Goal: Task Accomplishment & Management: Use online tool/utility

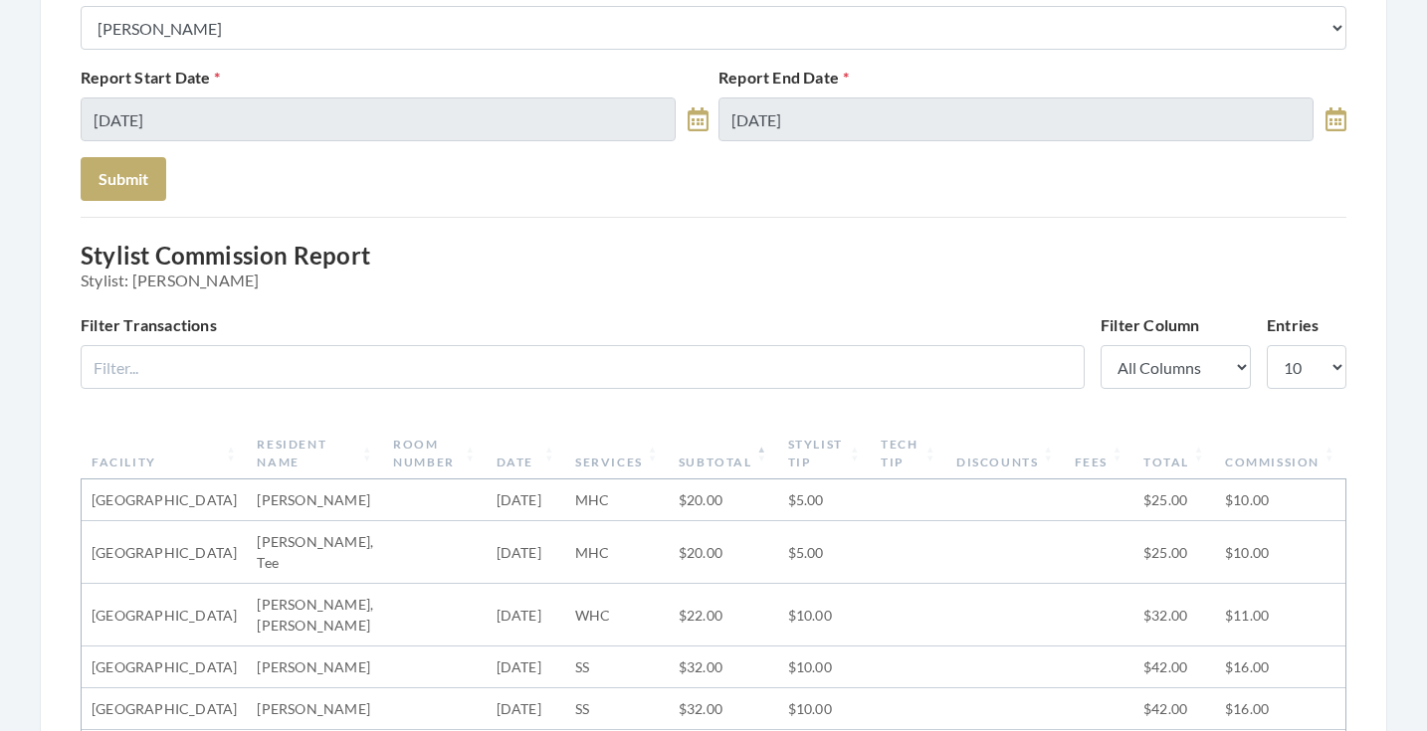
scroll to position [340, 0]
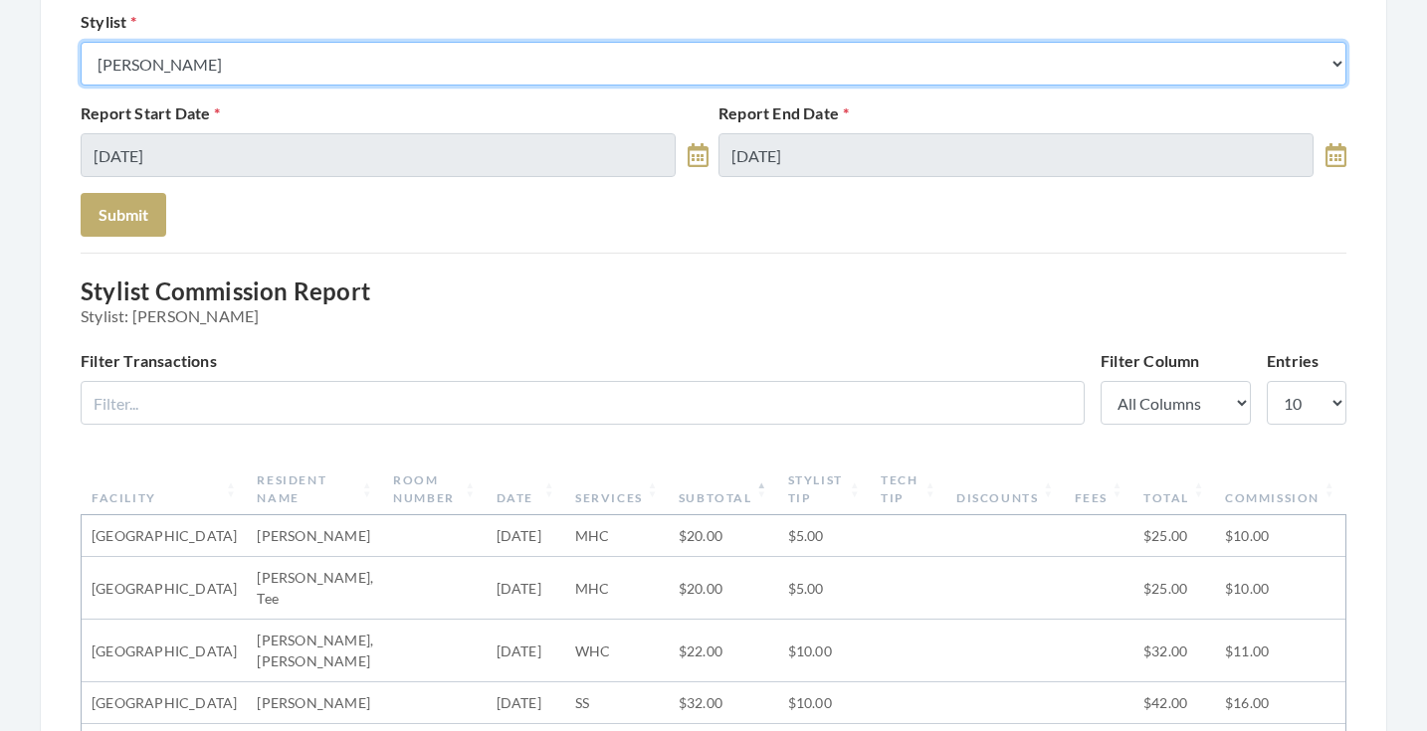
select select "13"
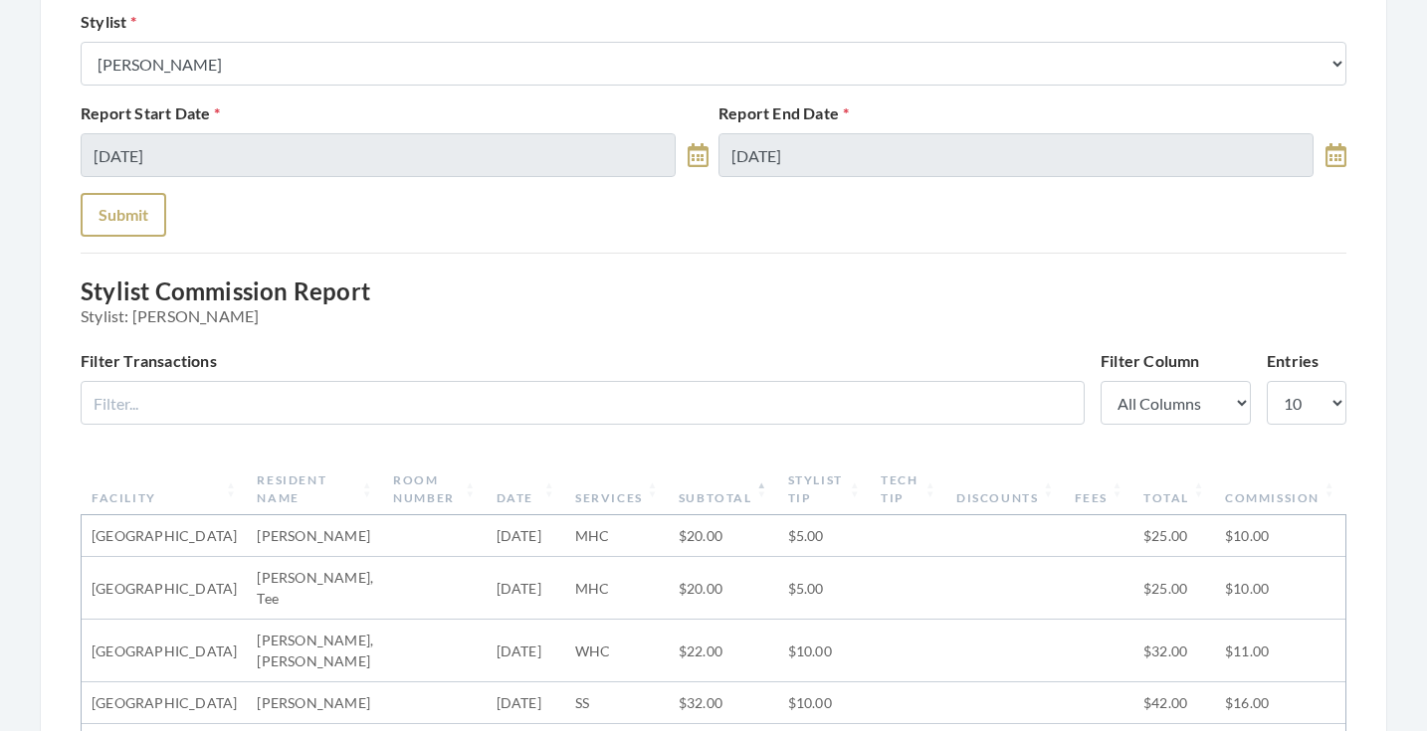
click at [147, 218] on button "Submit" at bounding box center [124, 215] width 86 height 44
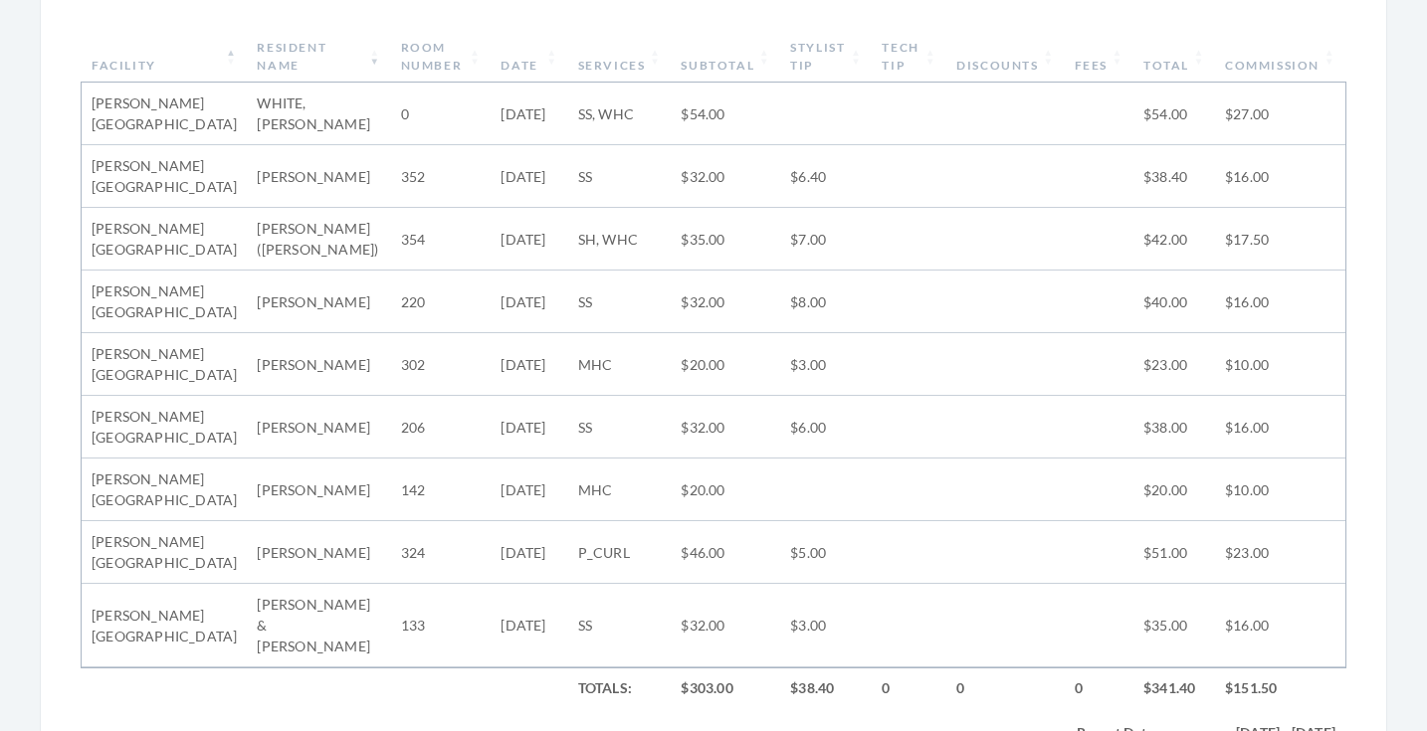
scroll to position [775, 0]
click at [686, 55] on th "Subtotal" at bounding box center [725, 55] width 109 height 52
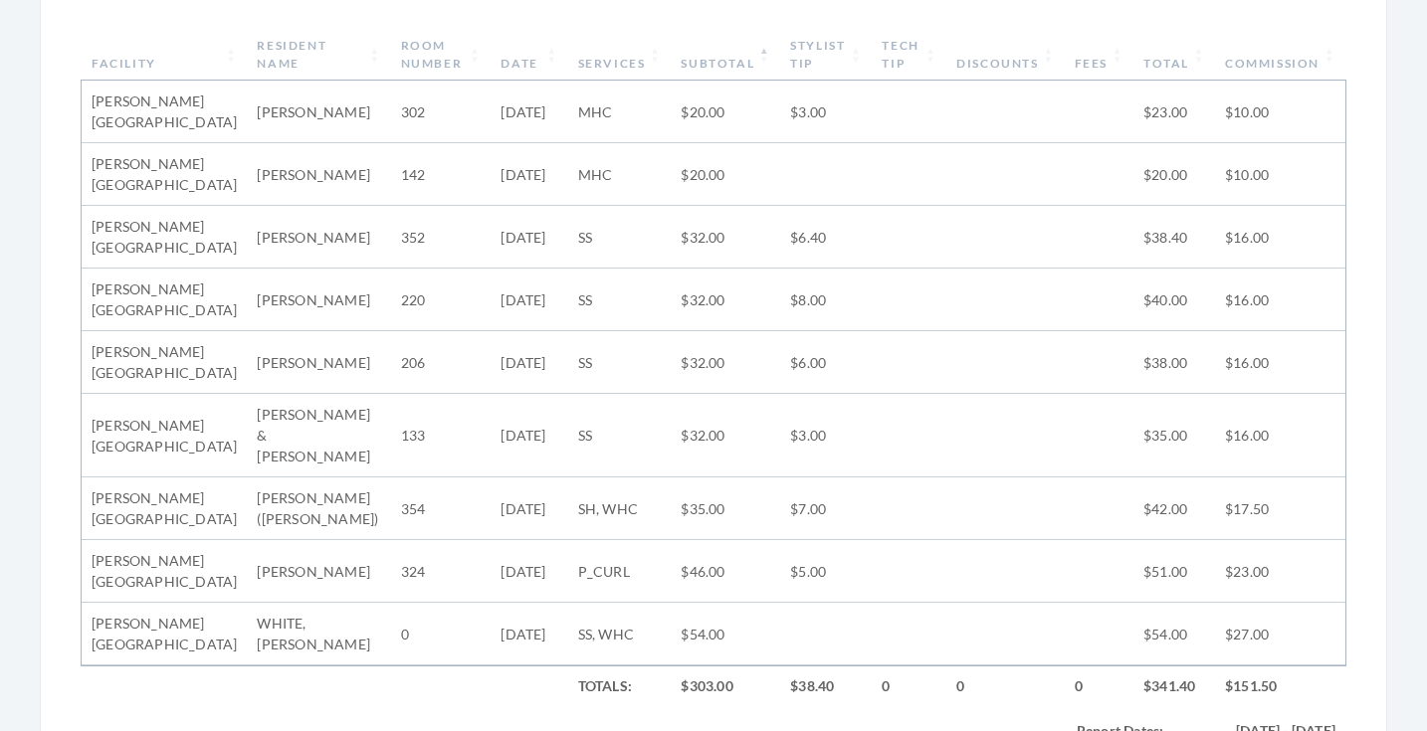
click at [288, 50] on th "Resident Name" at bounding box center [318, 55] width 143 height 52
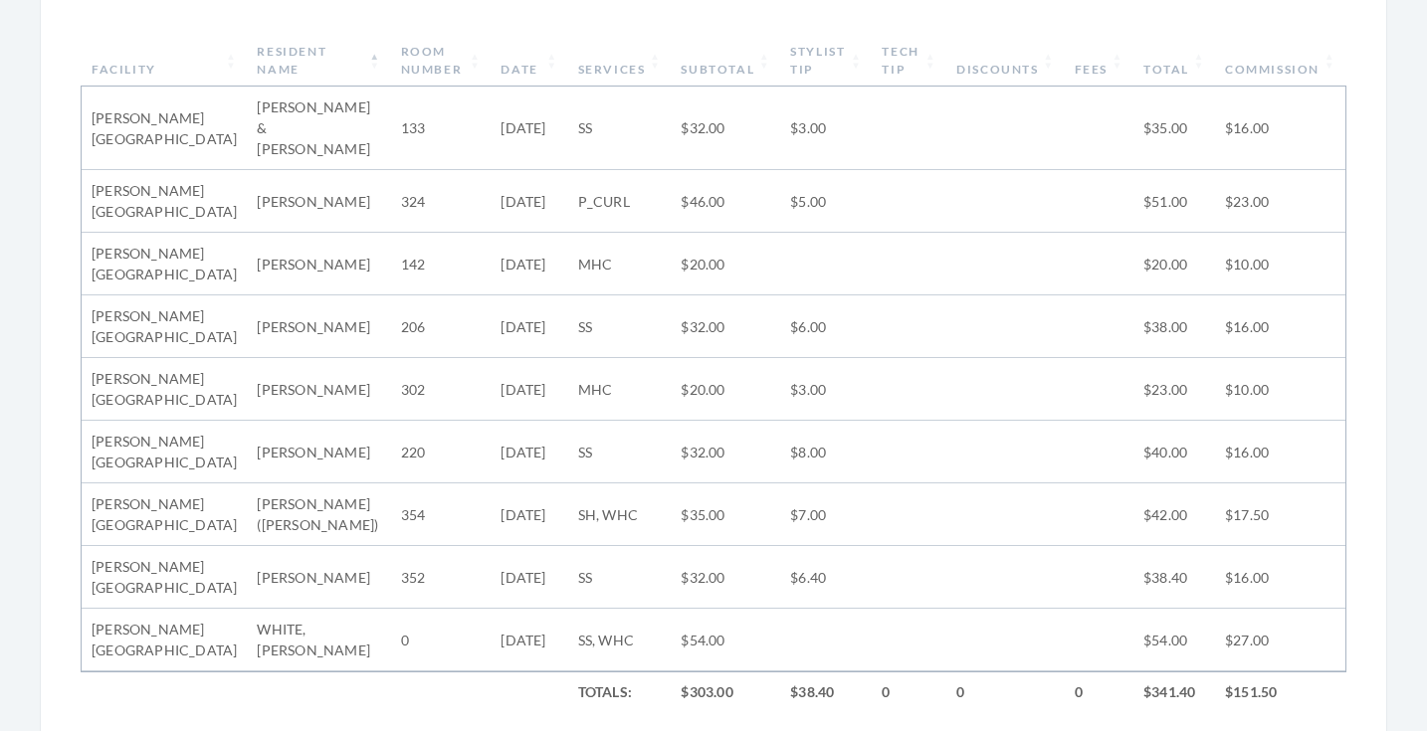
scroll to position [765, 0]
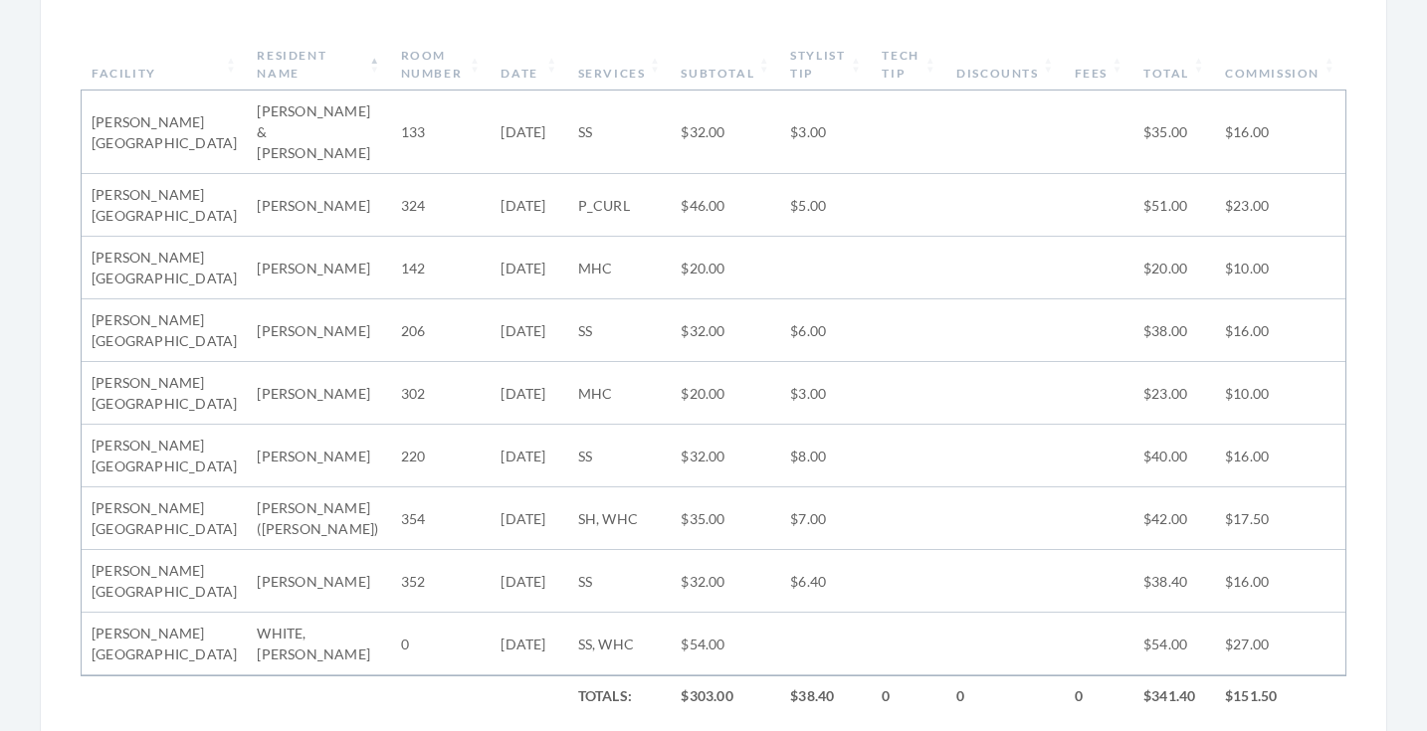
click at [317, 77] on th "Resident Name" at bounding box center [318, 65] width 143 height 52
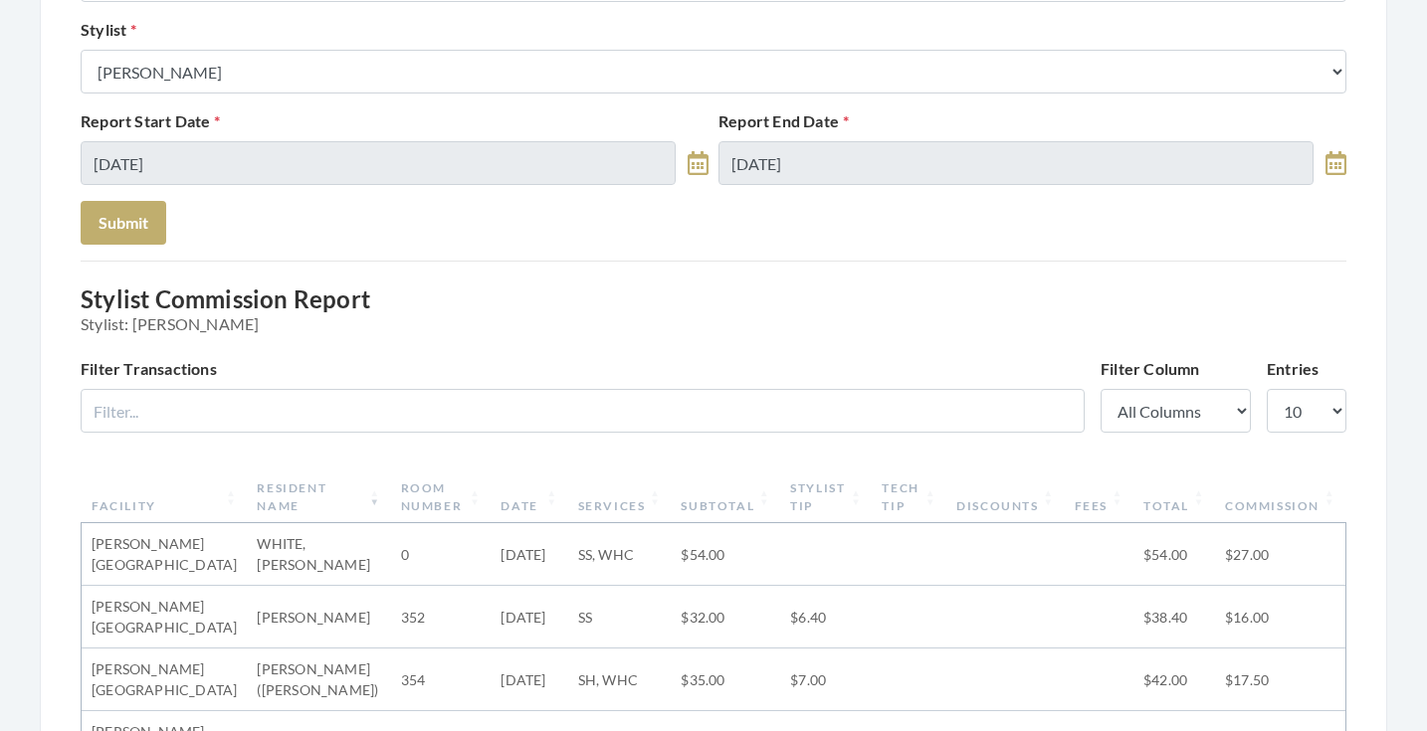
scroll to position [287, 0]
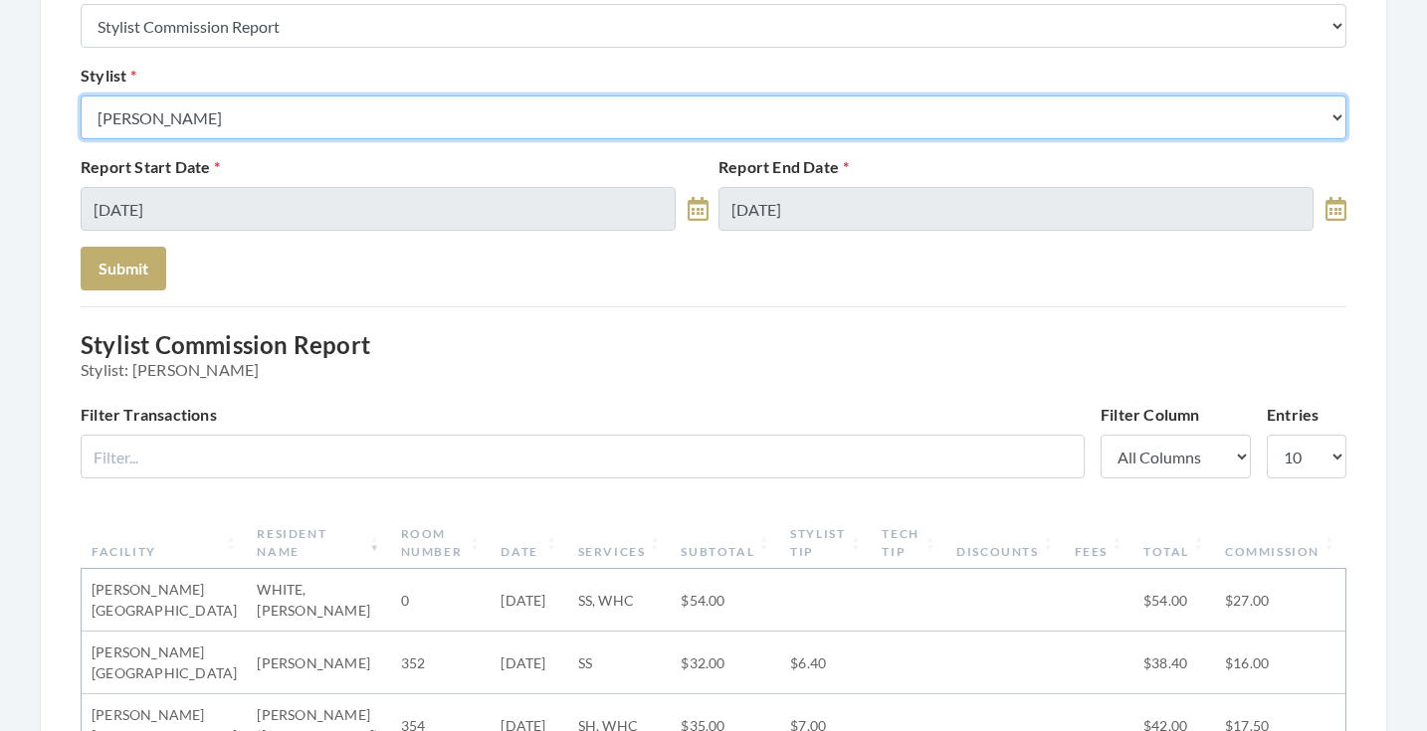
select select "153"
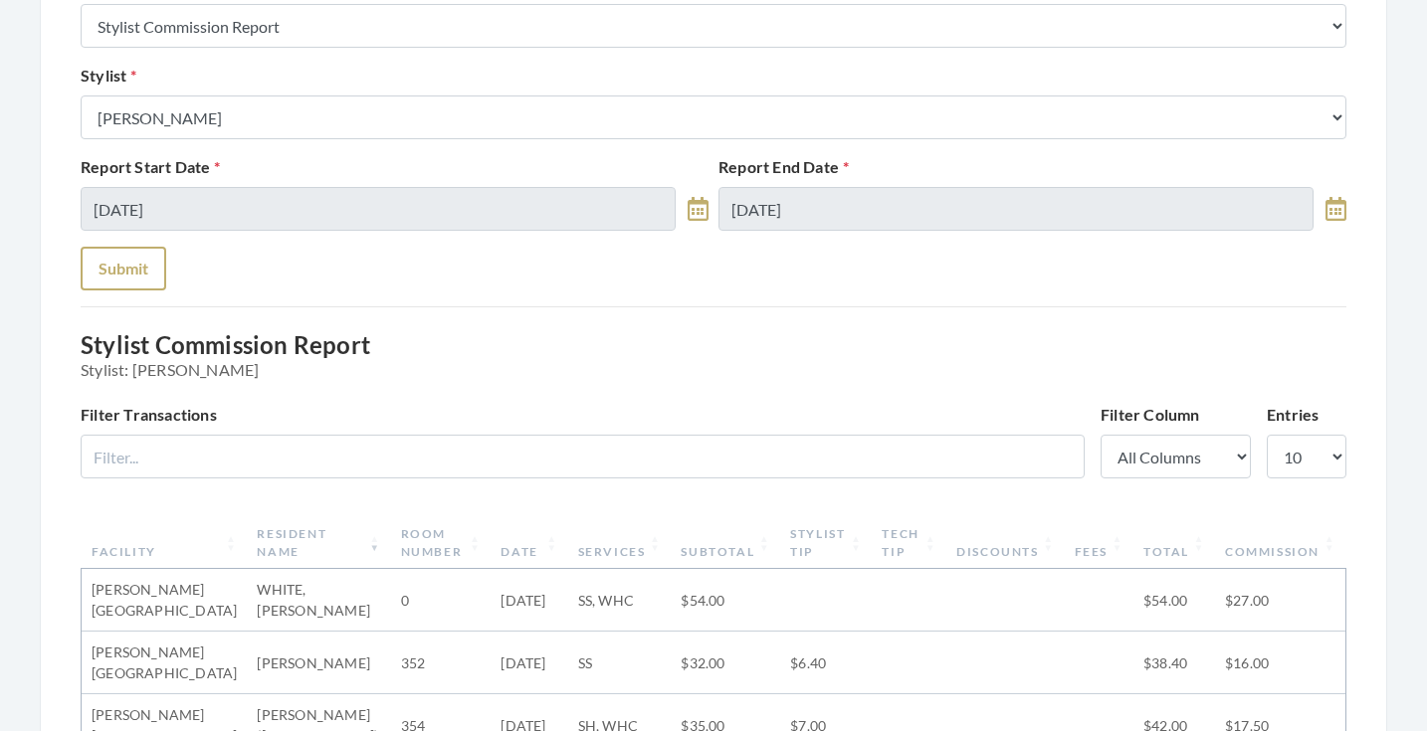
click at [140, 260] on button "Submit" at bounding box center [124, 269] width 86 height 44
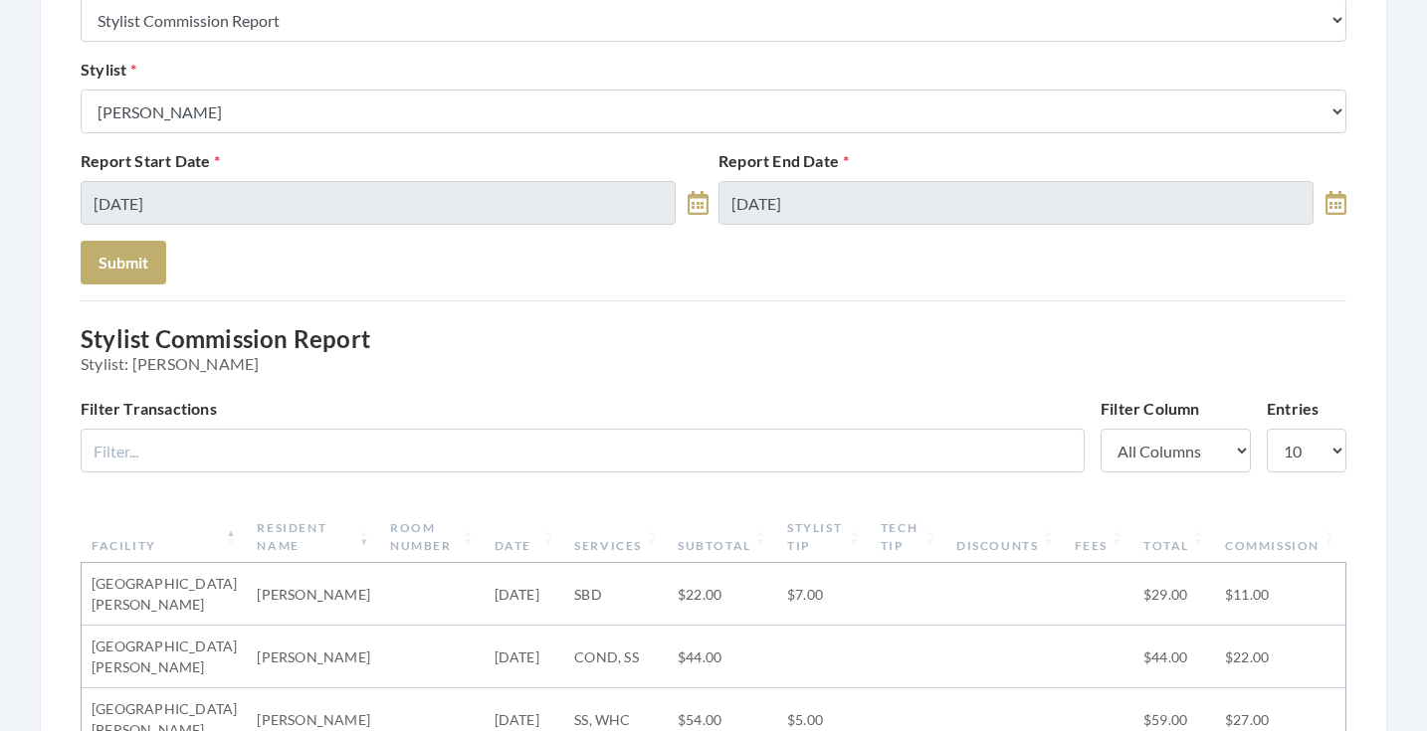
scroll to position [236, 0]
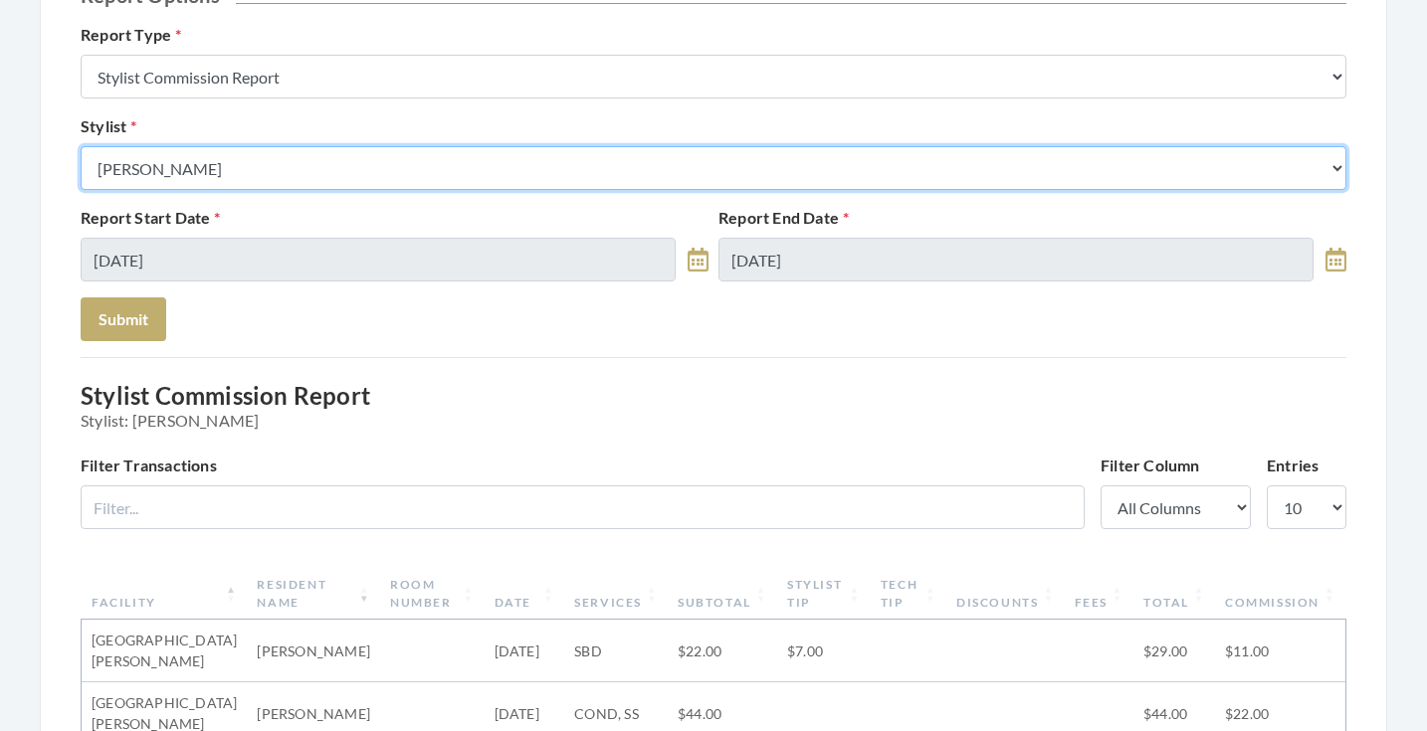
select select "146"
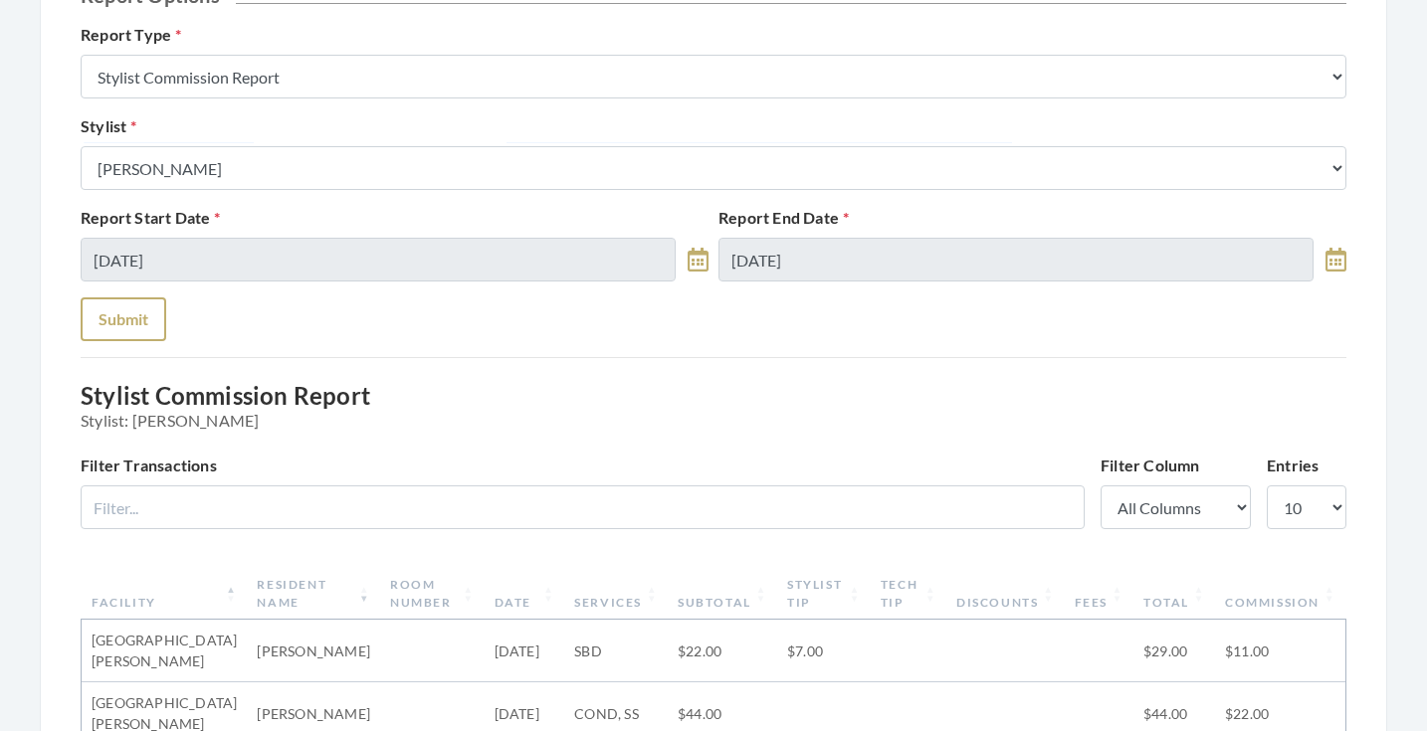
click at [152, 322] on button "Submit" at bounding box center [124, 319] width 86 height 44
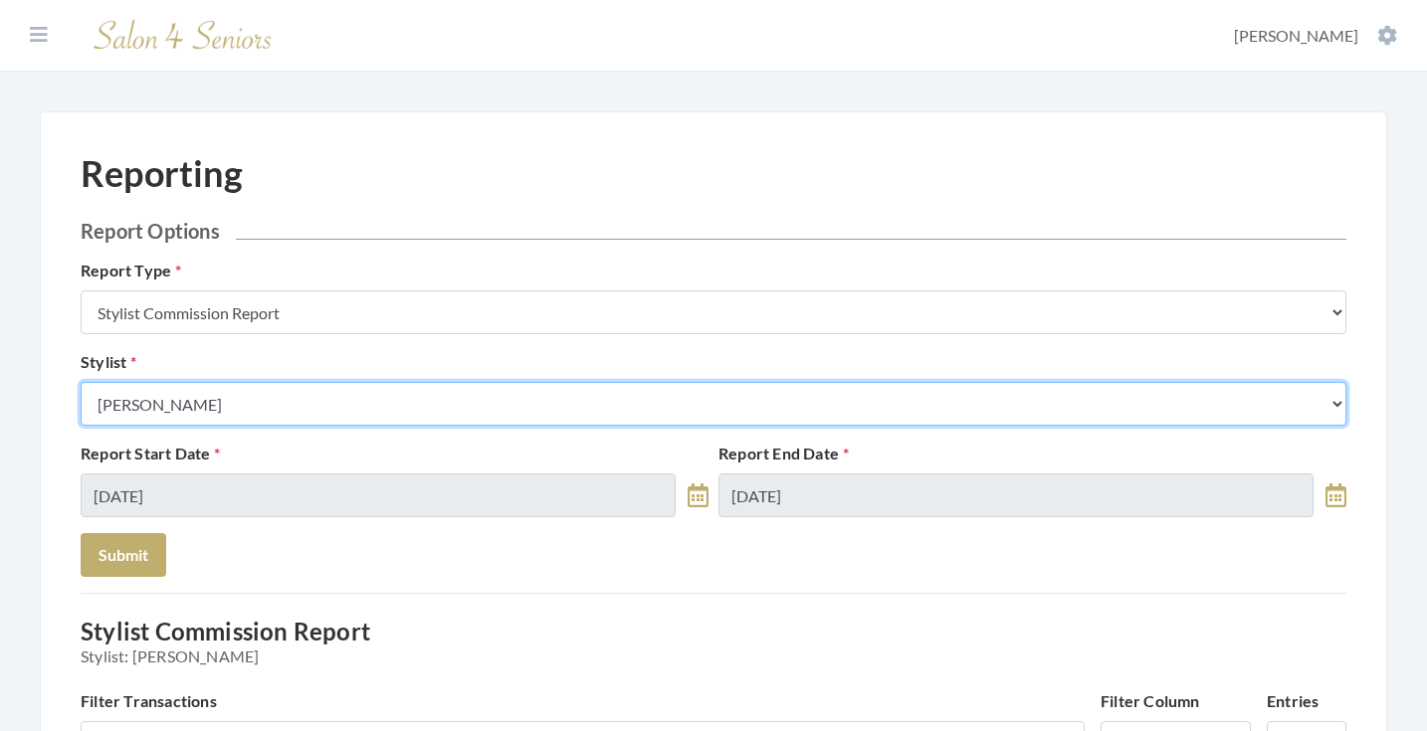
select select "24"
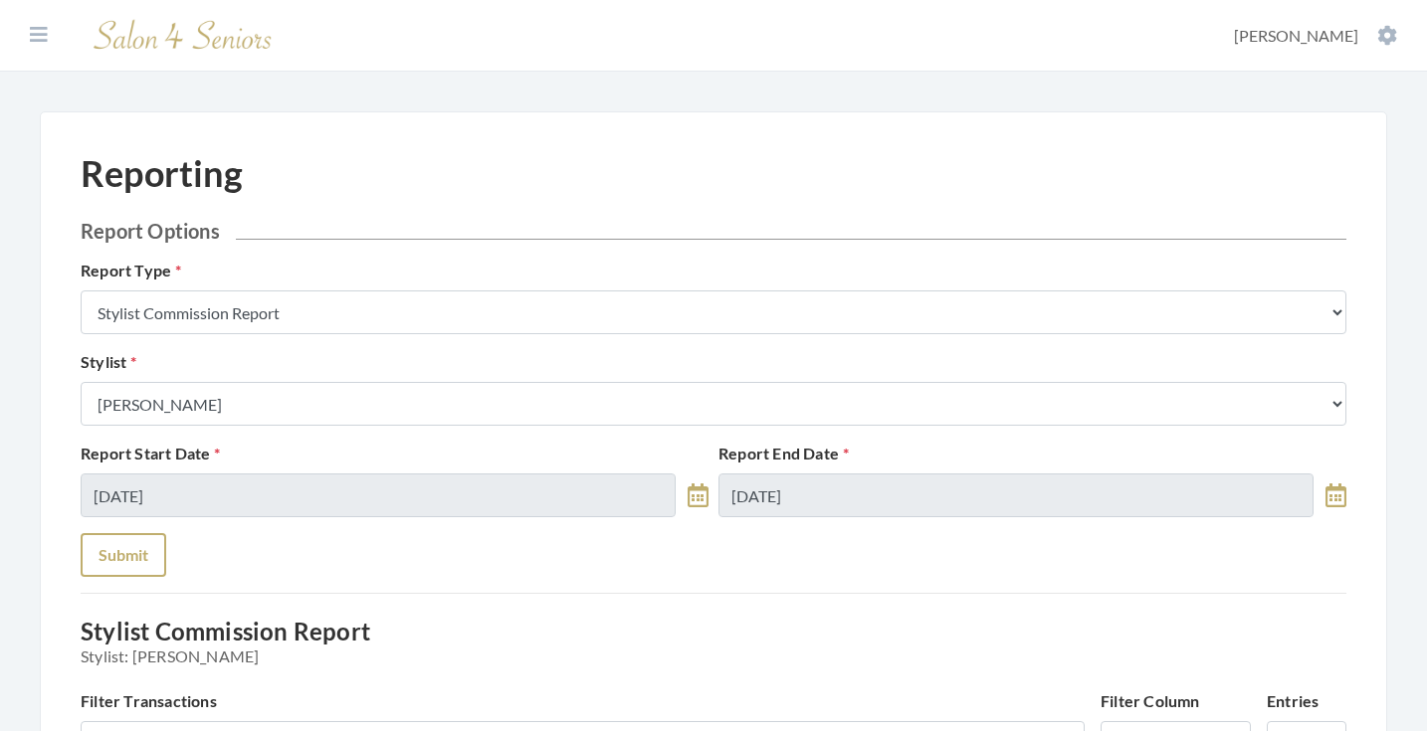
click at [135, 535] on button "Submit" at bounding box center [124, 555] width 86 height 44
click at [284, 381] on div "Stylist Select a Stylist Alaina Krumm Alisha Teasley Anna White Ashley Venable …" at bounding box center [714, 388] width 1276 height 76
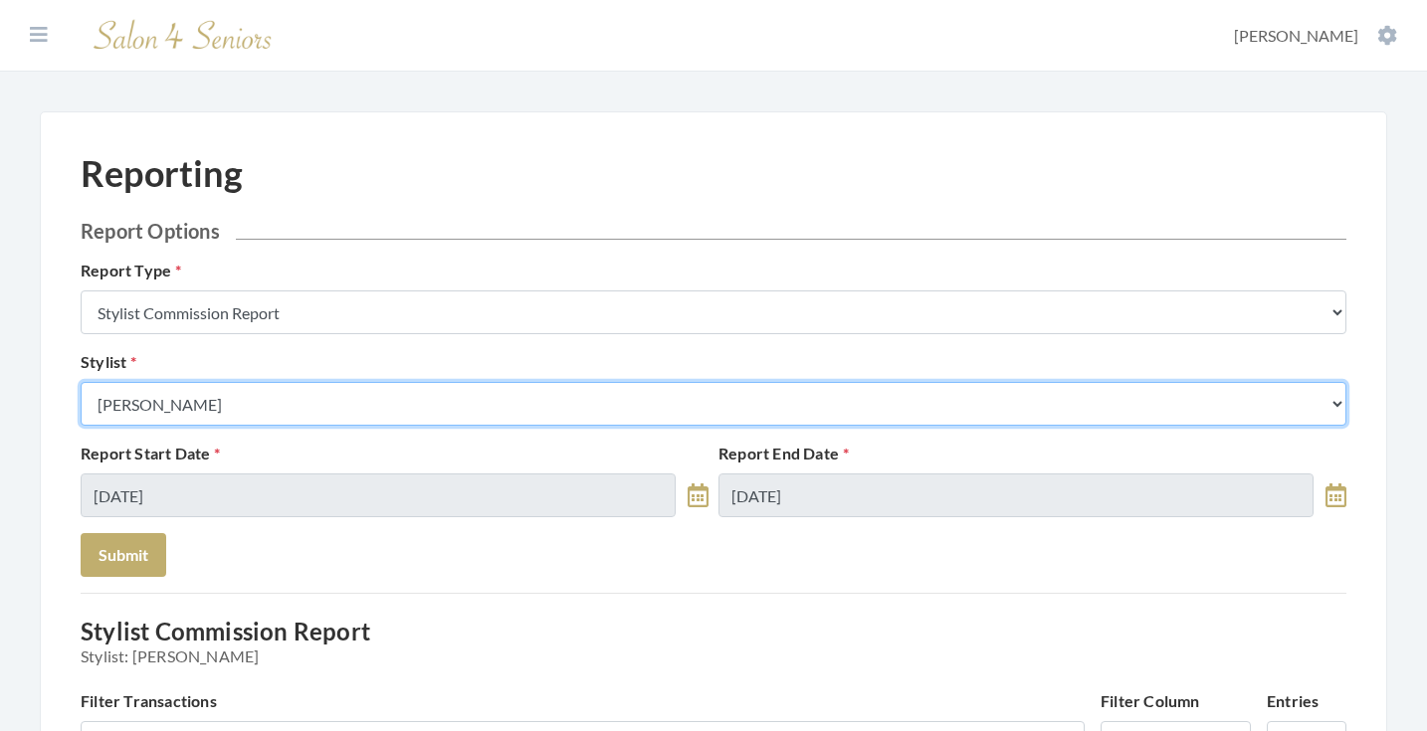
select select "169"
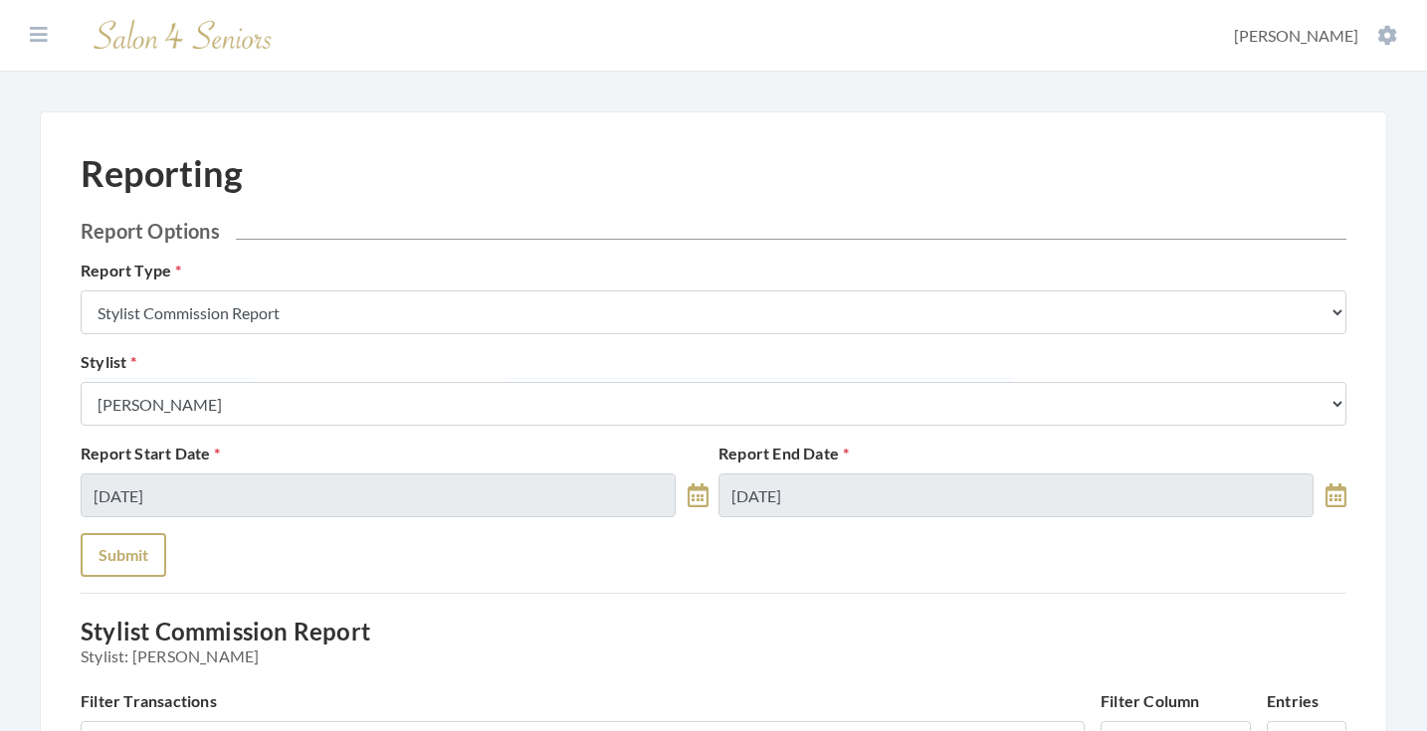
click at [144, 564] on button "Submit" at bounding box center [124, 555] width 86 height 44
click at [28, 36] on button at bounding box center [39, 35] width 30 height 22
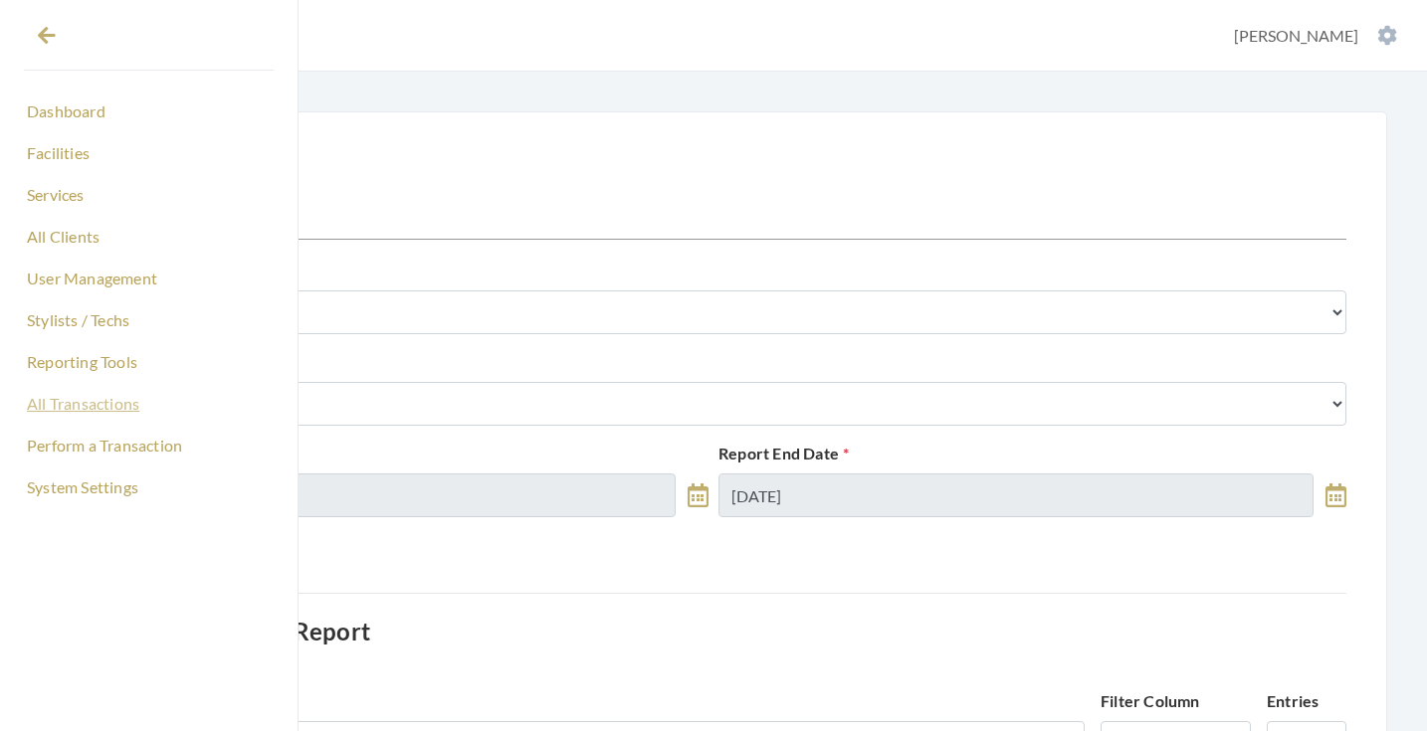
click at [96, 416] on link "All Transactions" at bounding box center [149, 404] width 250 height 34
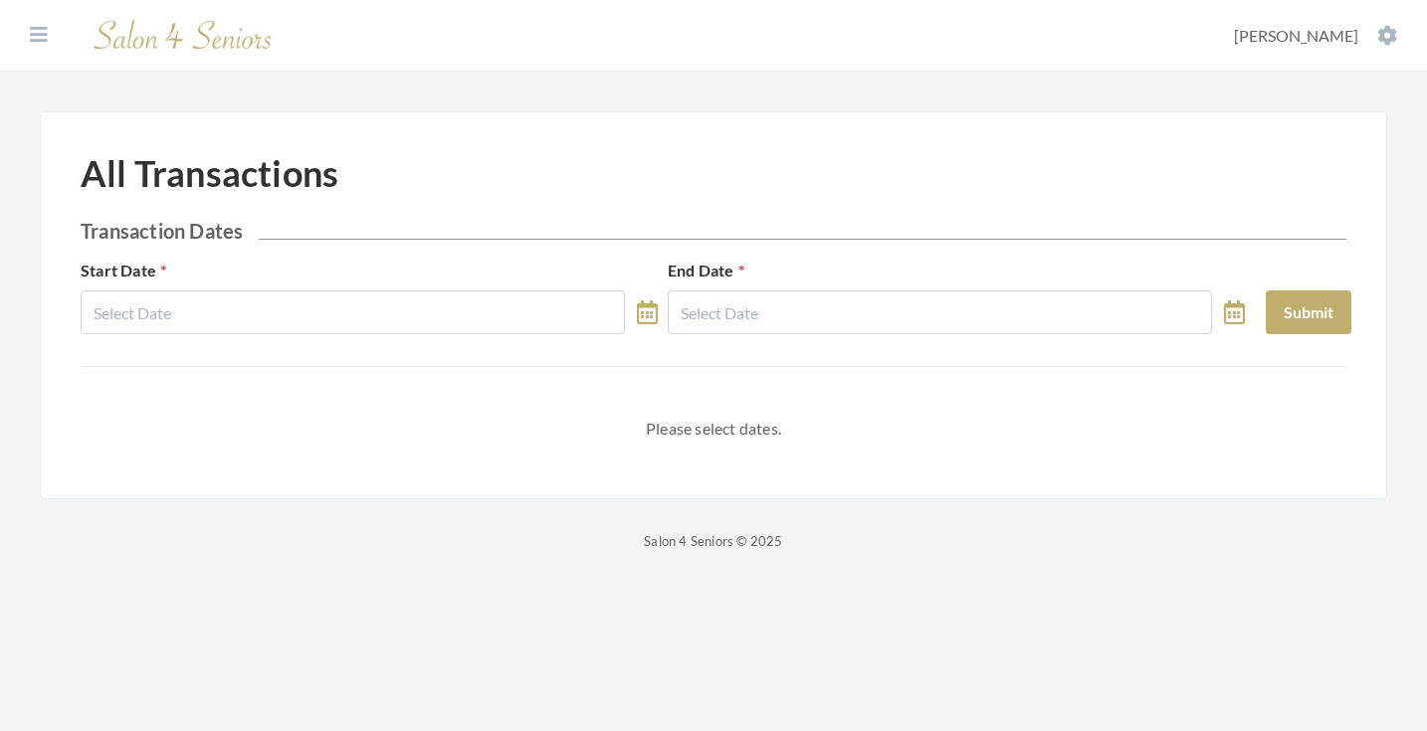
select select "8"
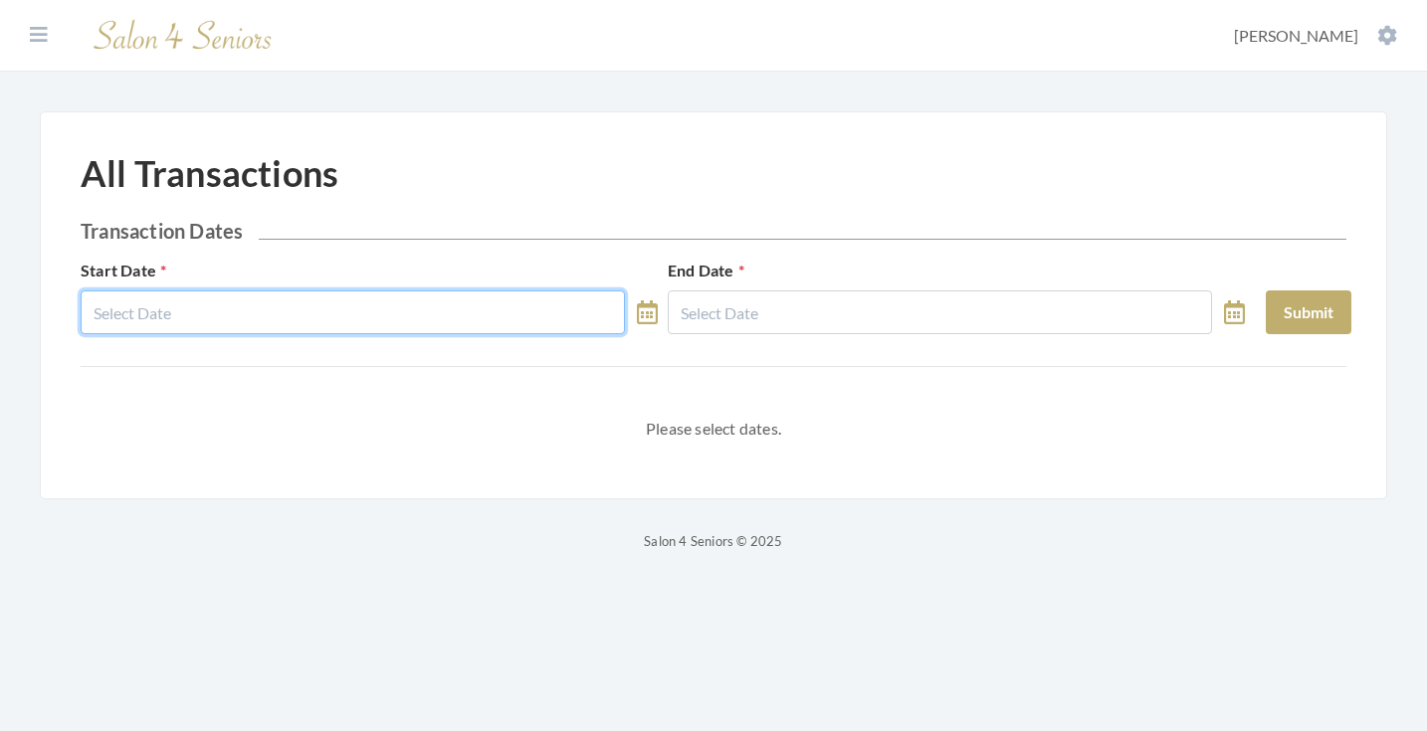
click at [208, 310] on input "text" at bounding box center [353, 313] width 544 height 44
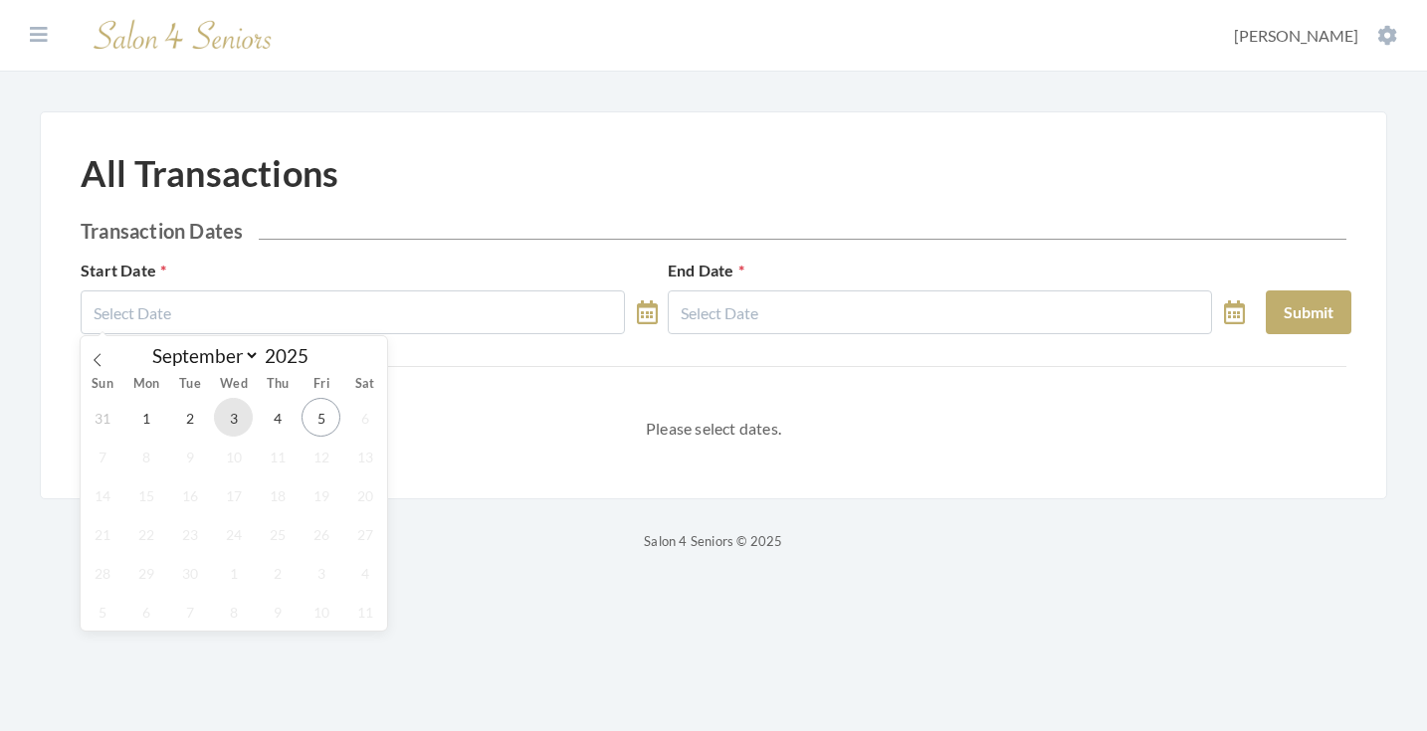
click at [242, 416] on span "3" at bounding box center [233, 417] width 39 height 39
type input "[DATE]"
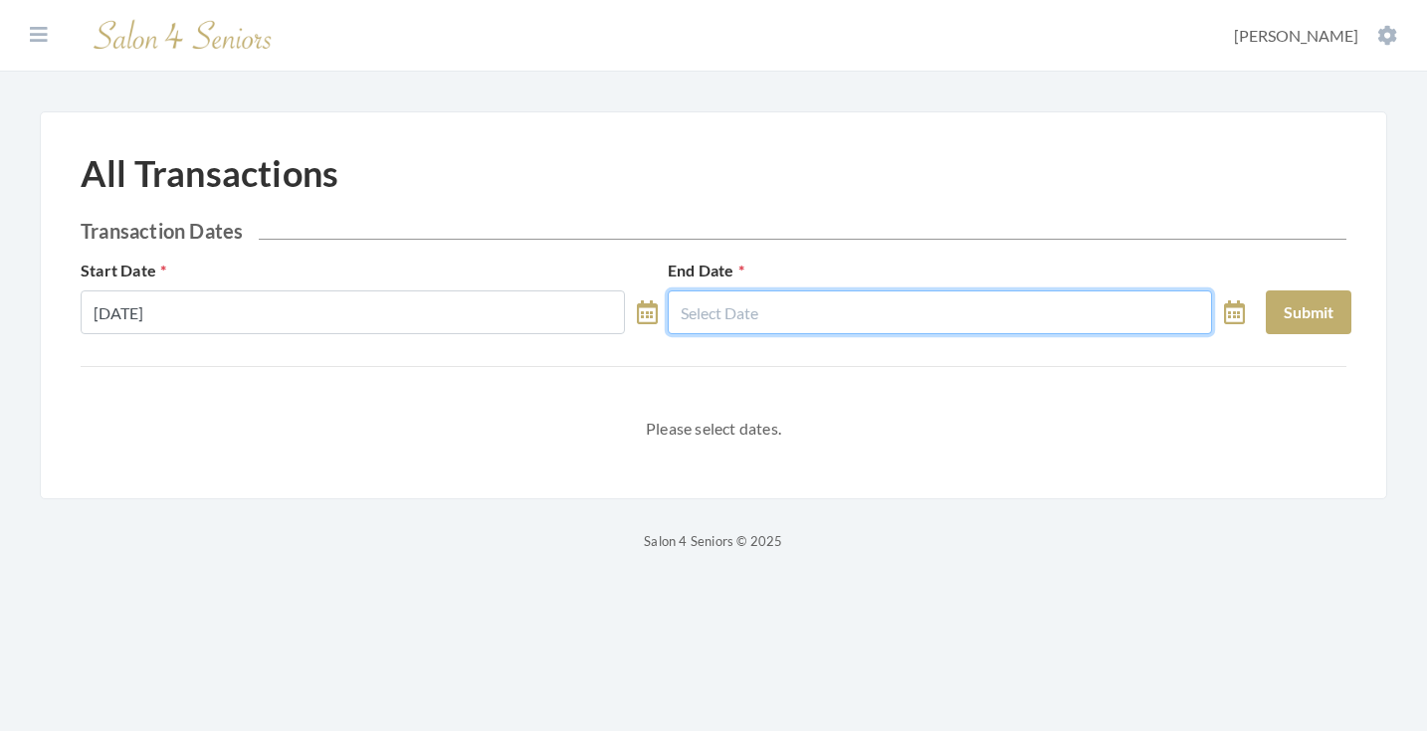
click at [754, 319] on input "text" at bounding box center [940, 313] width 544 height 44
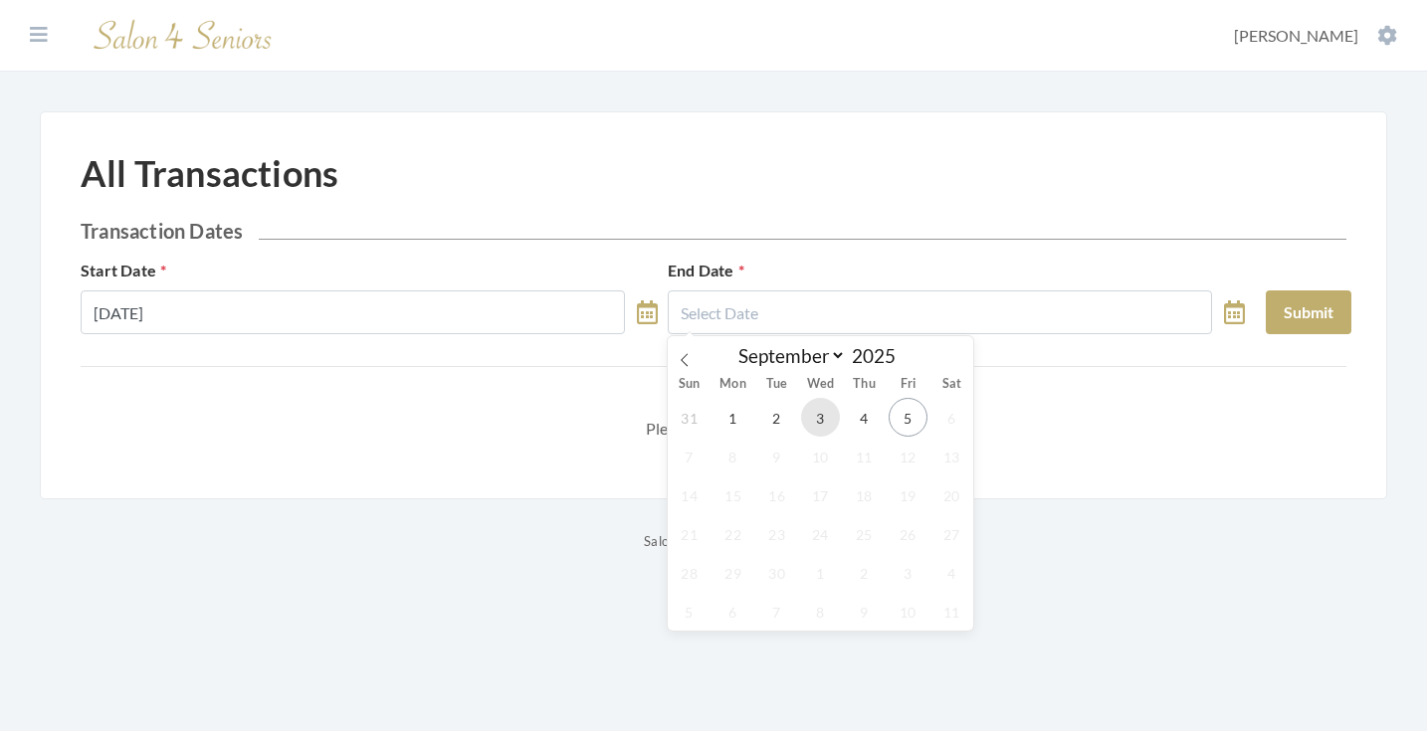
click at [828, 410] on span "3" at bounding box center [820, 417] width 39 height 39
type input "[DATE]"
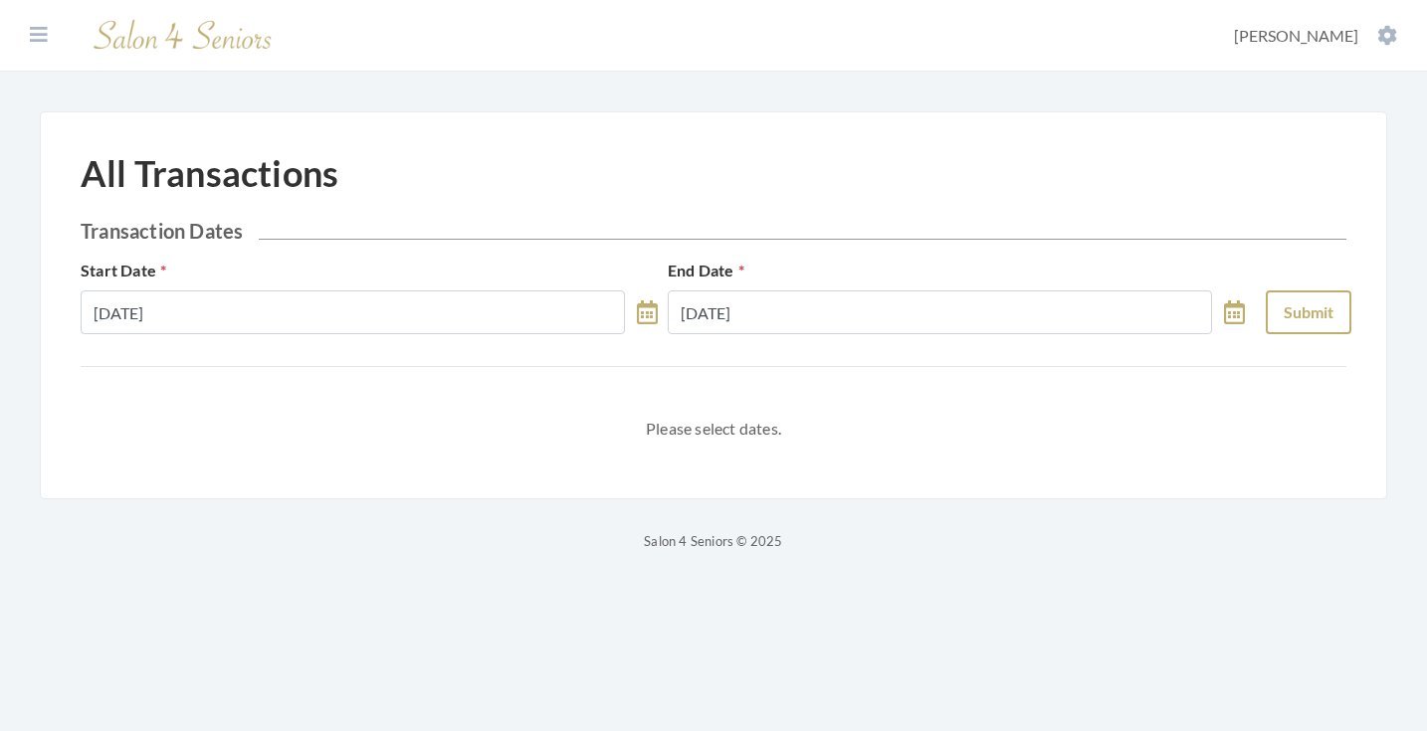
click at [1284, 314] on button "Submit" at bounding box center [1309, 313] width 86 height 44
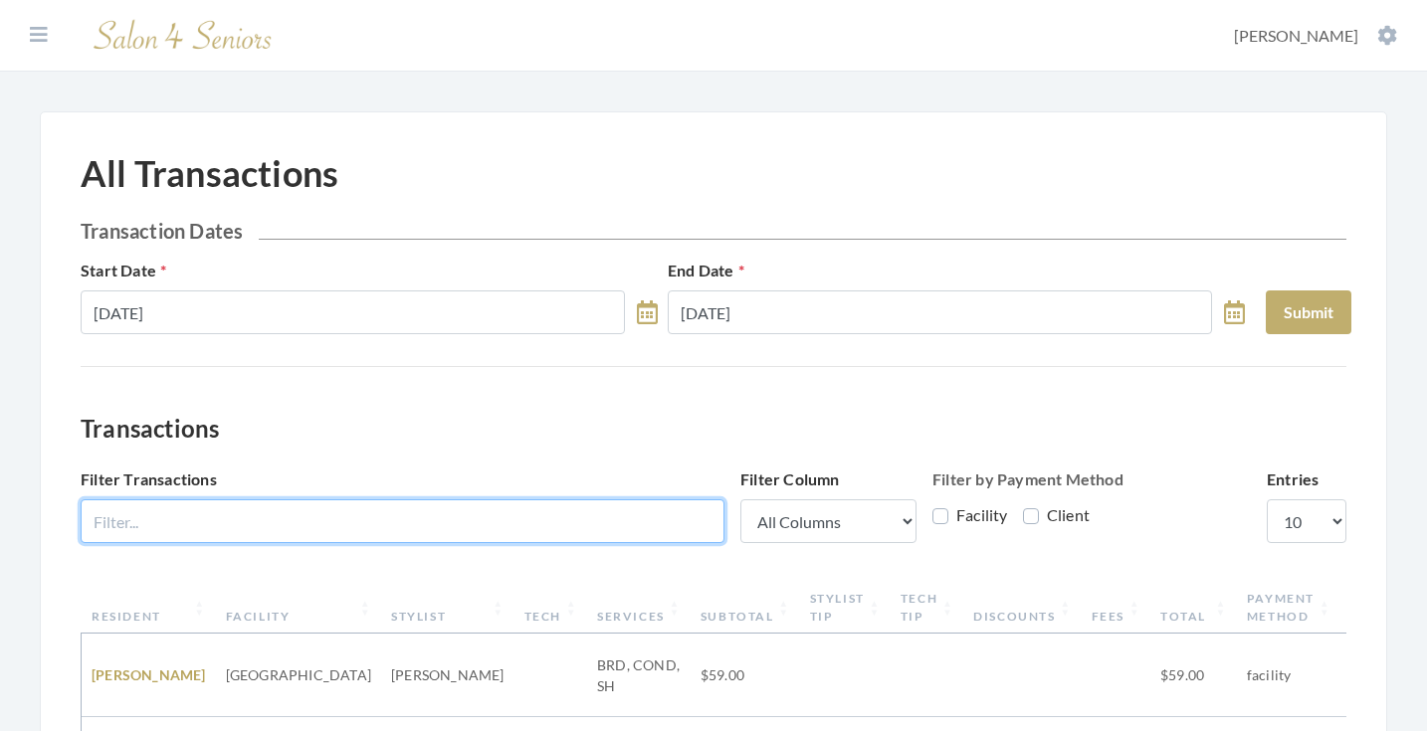
click at [472, 527] on input "Filter Transactions" at bounding box center [403, 521] width 644 height 44
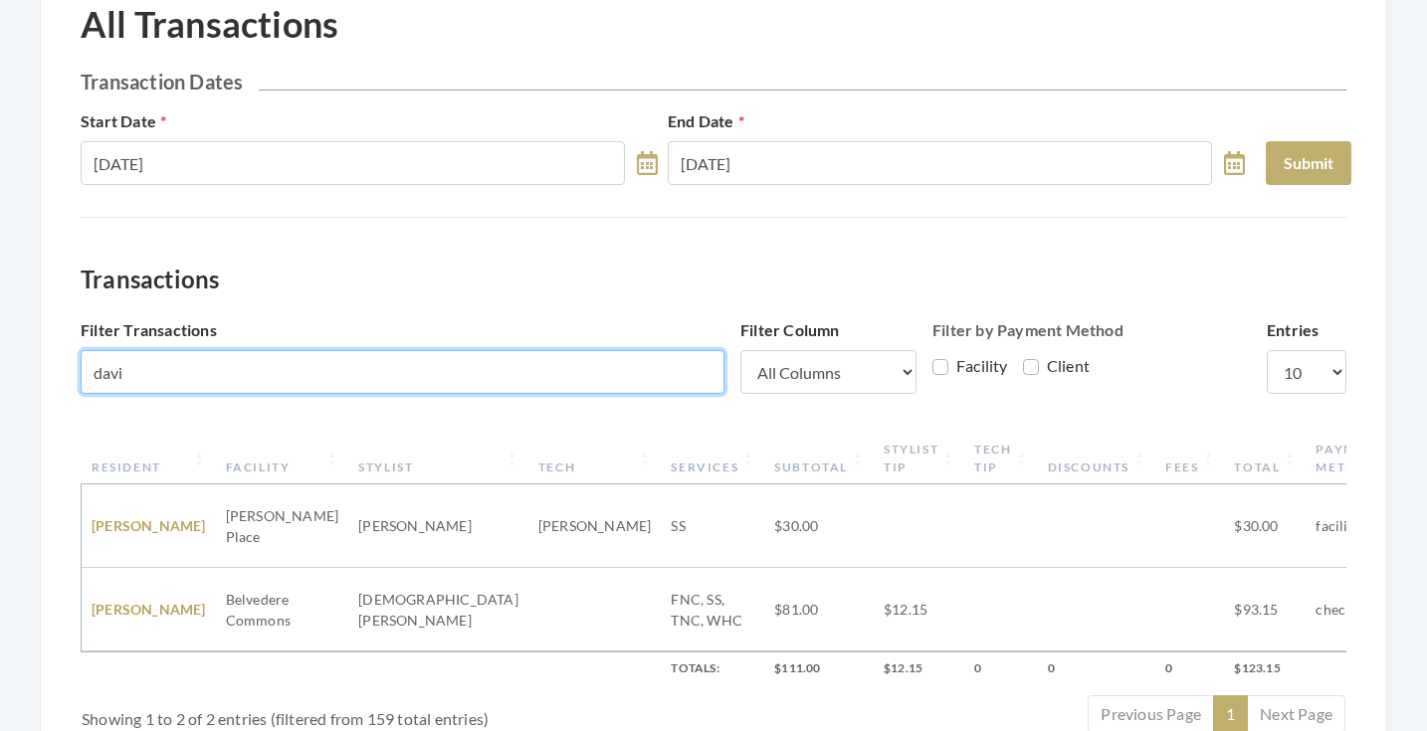
scroll to position [163, 0]
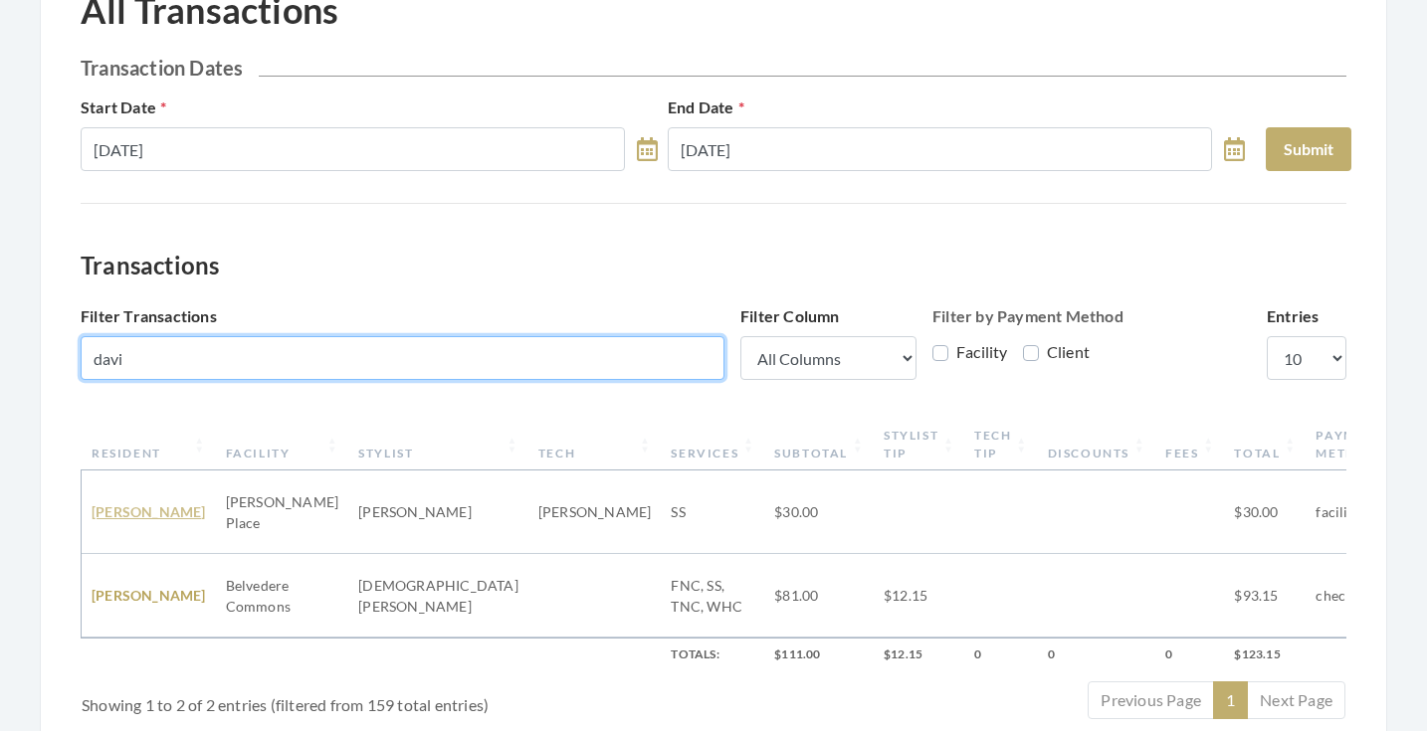
type input "davi"
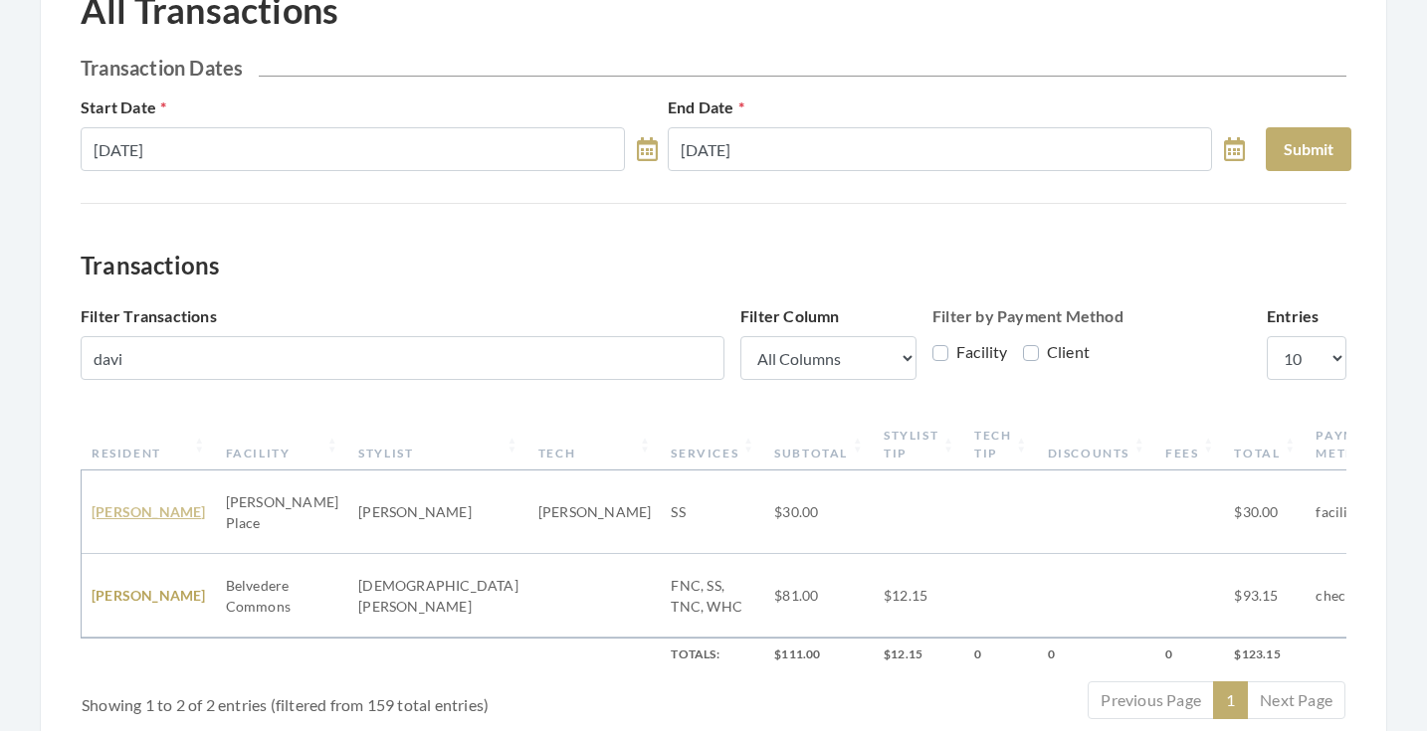
click at [167, 503] on link "Wilma Davis" at bounding box center [149, 511] width 114 height 17
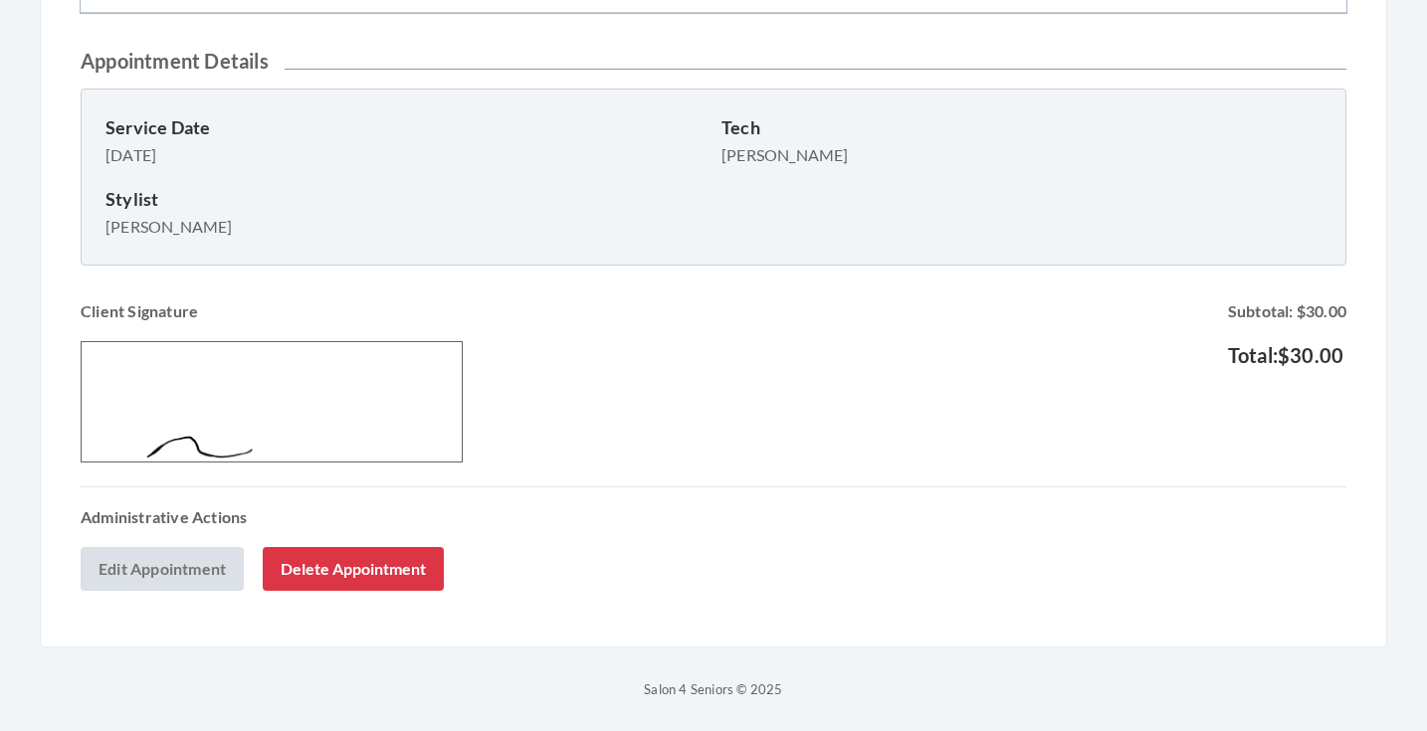
scroll to position [685, 0]
click at [188, 569] on link "Edit Appointment" at bounding box center [162, 569] width 163 height 44
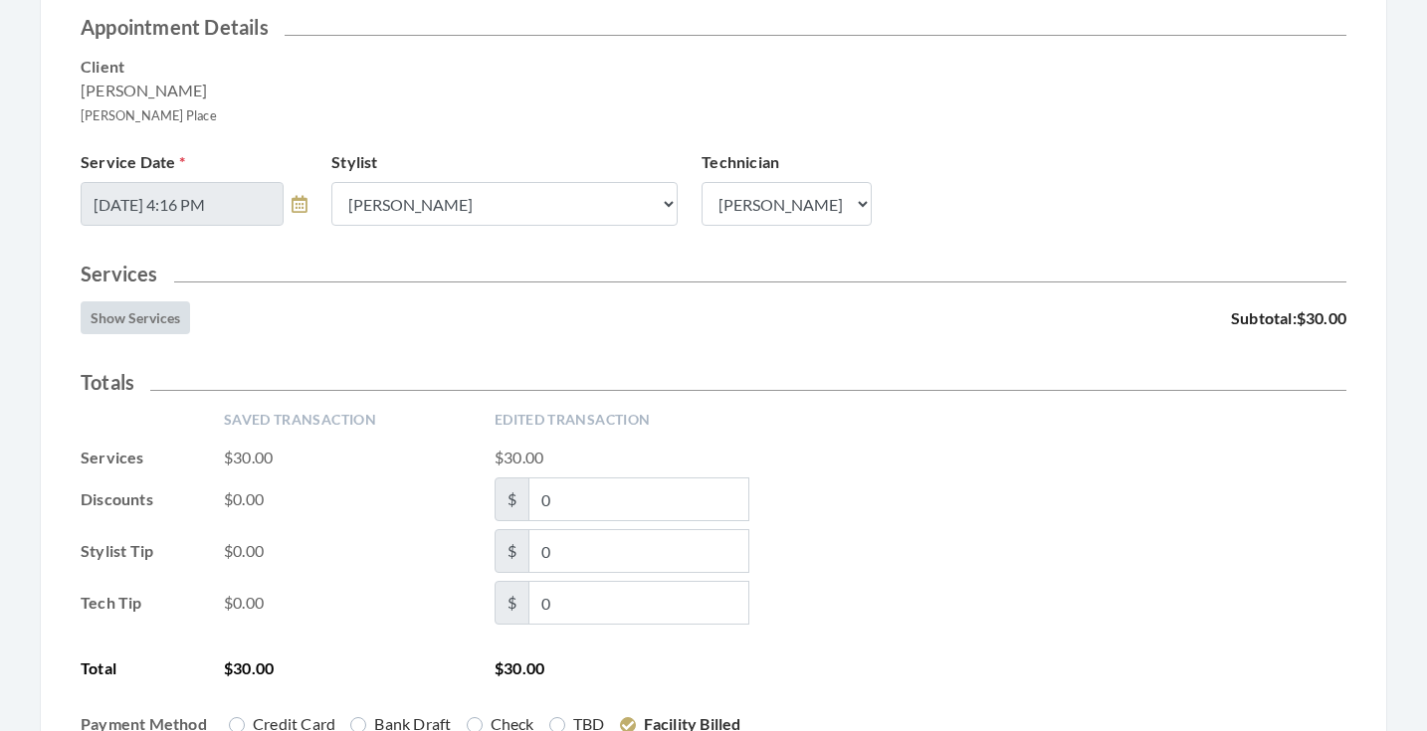
scroll to position [257, 0]
click at [589, 547] on input "0" at bounding box center [638, 550] width 221 height 44
type input "3"
click at [845, 588] on div "Tech Tip $0.00 $ 0" at bounding box center [714, 602] width 1266 height 44
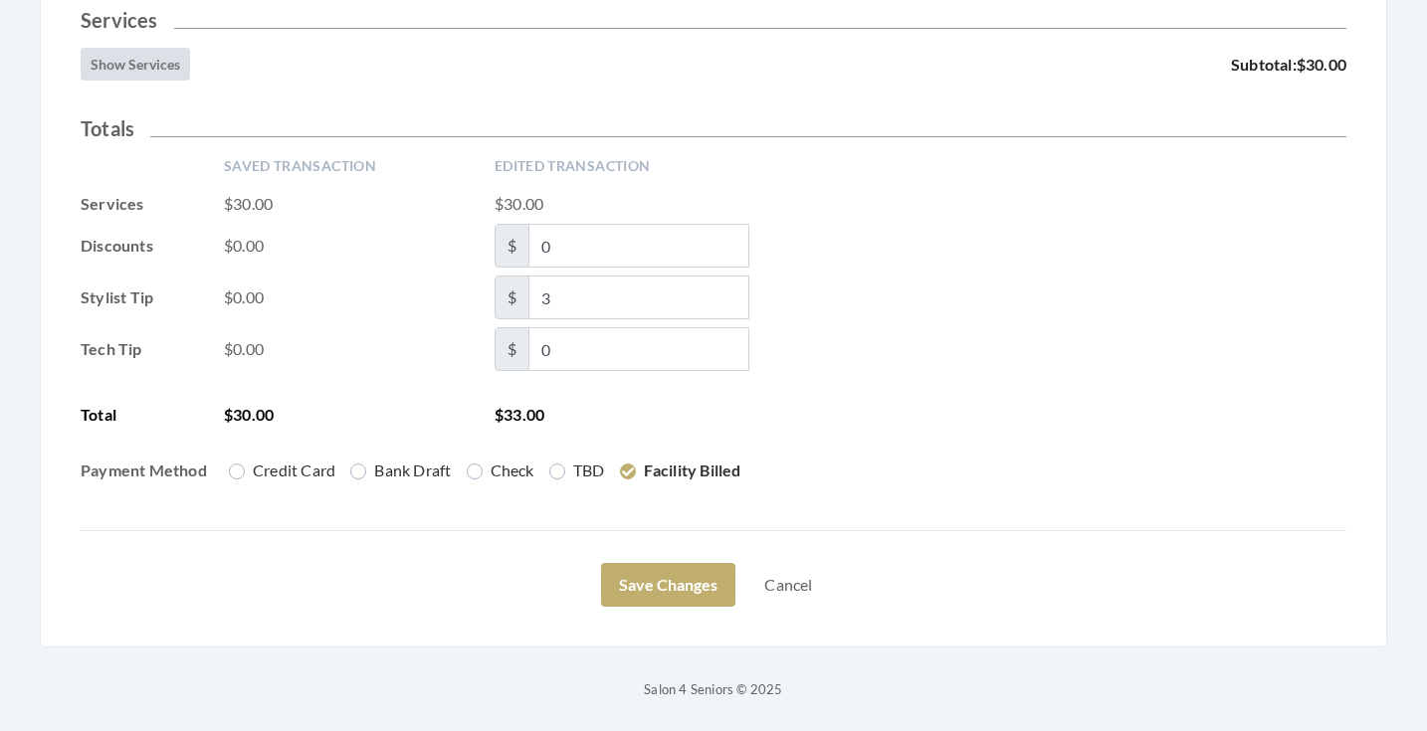
scroll to position [509, 0]
click at [683, 589] on button "Save Changes" at bounding box center [668, 585] width 134 height 44
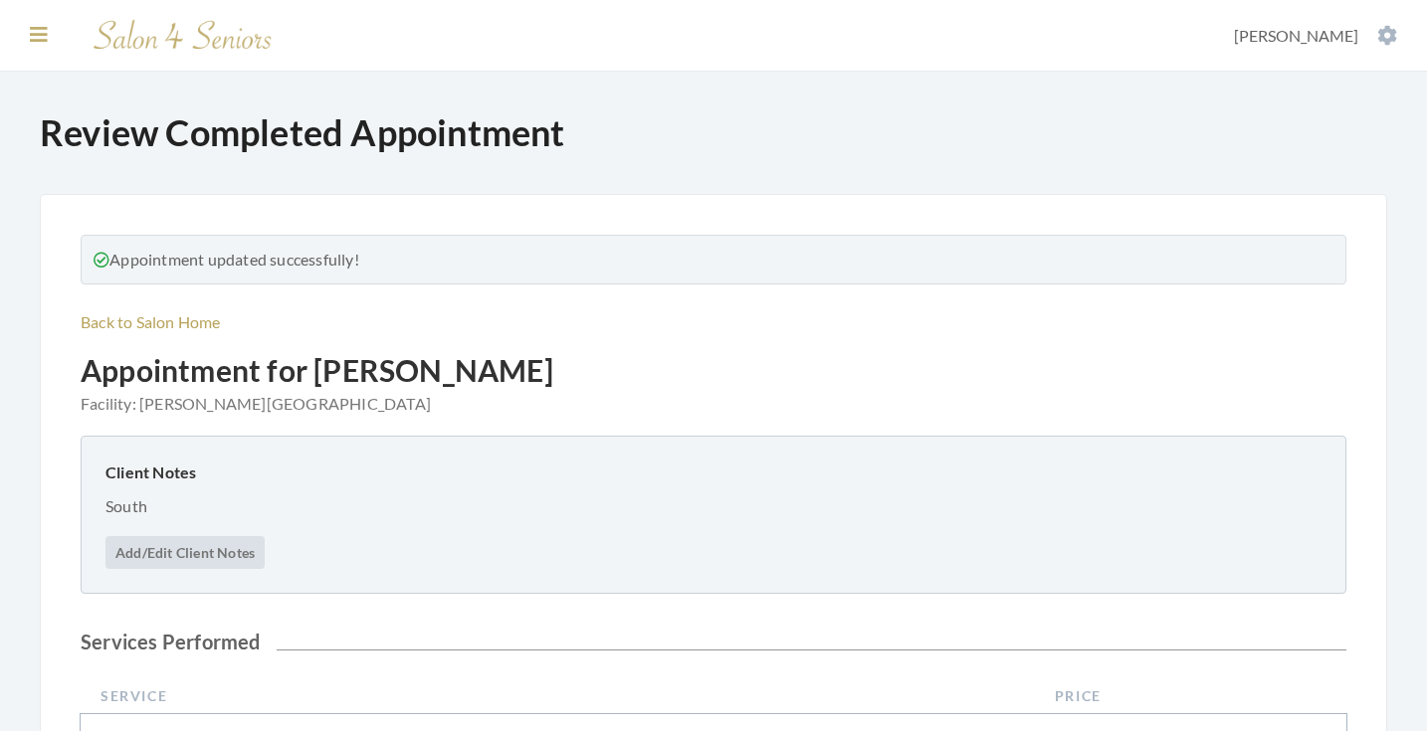
click at [33, 37] on icon at bounding box center [39, 35] width 18 height 20
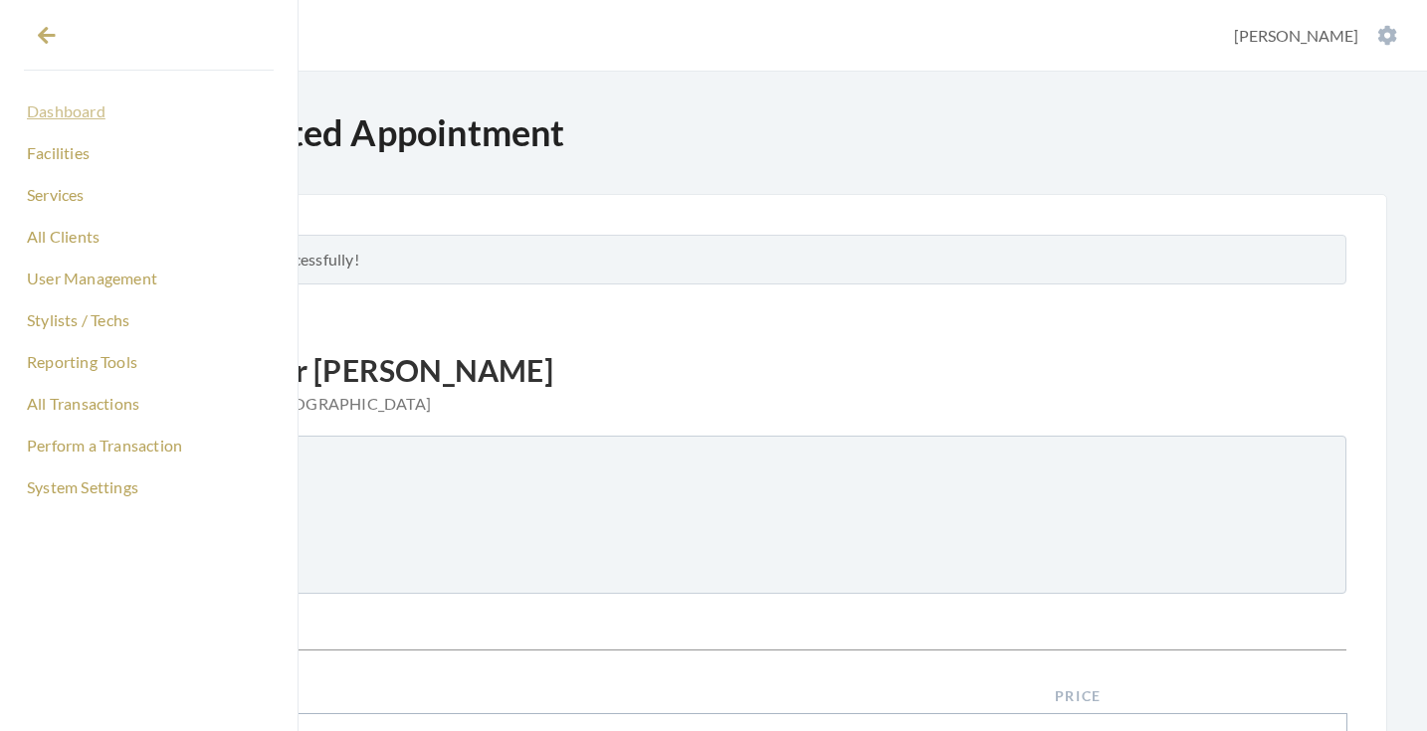
click at [98, 119] on link "Dashboard" at bounding box center [149, 112] width 250 height 34
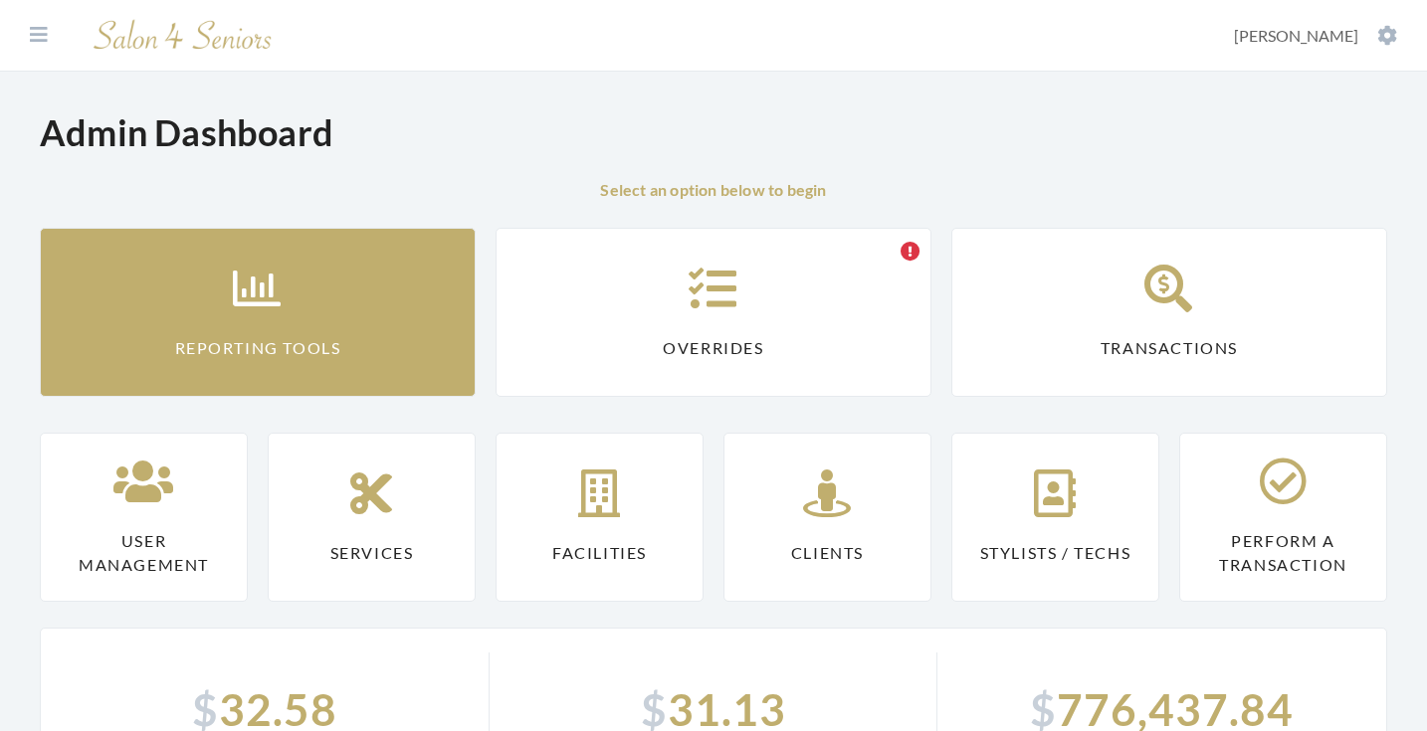
click at [295, 281] on link "Reporting Tools" at bounding box center [258, 312] width 436 height 169
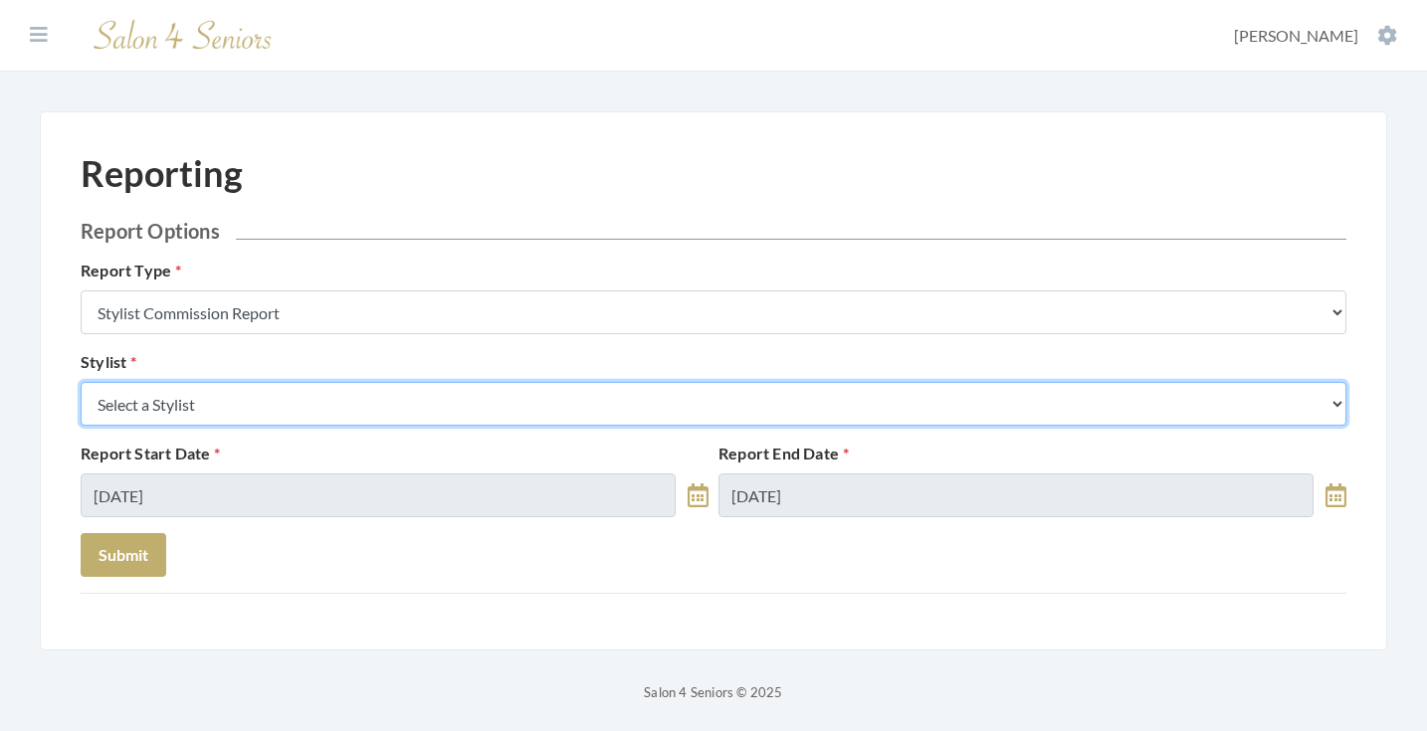
select select "169"
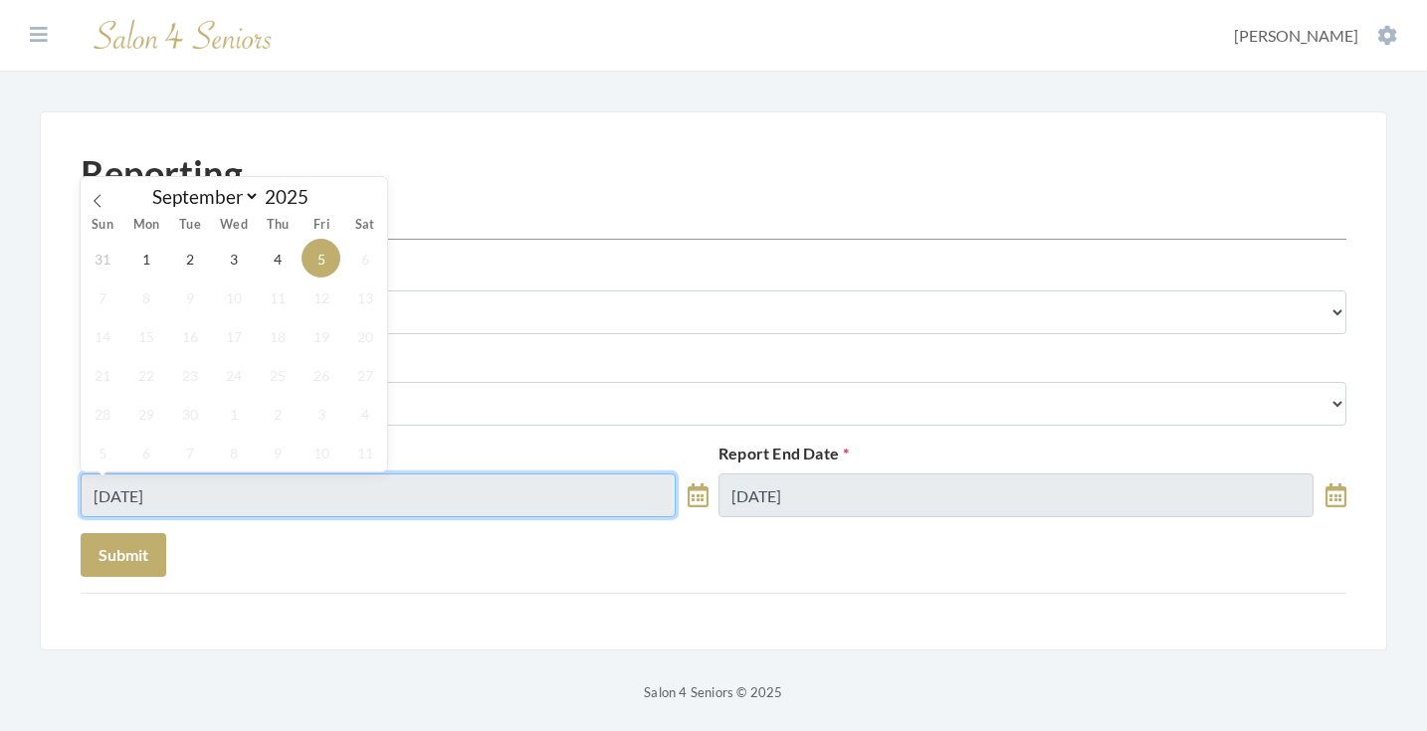
click at [281, 495] on input "[DATE]" at bounding box center [378, 496] width 595 height 44
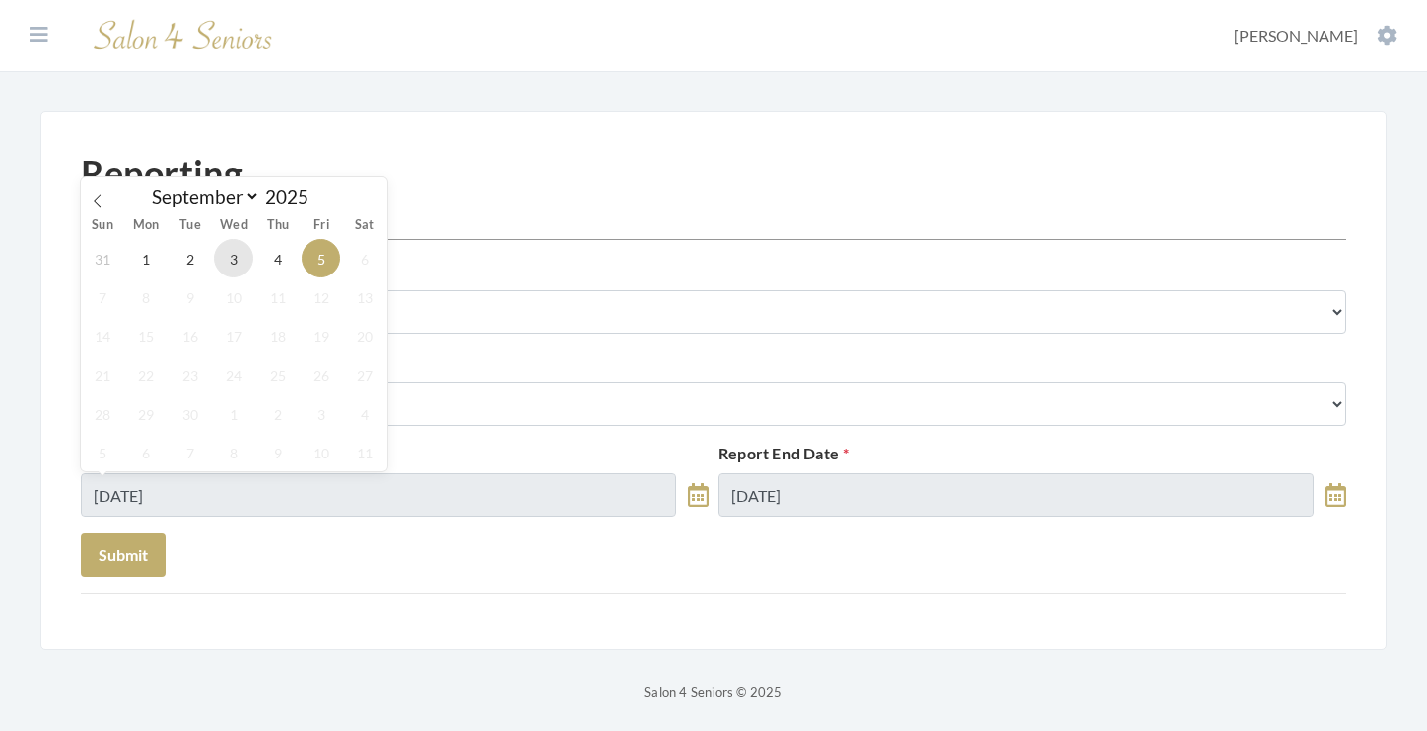
click at [228, 242] on span "3" at bounding box center [233, 258] width 39 height 39
type input "[DATE]"
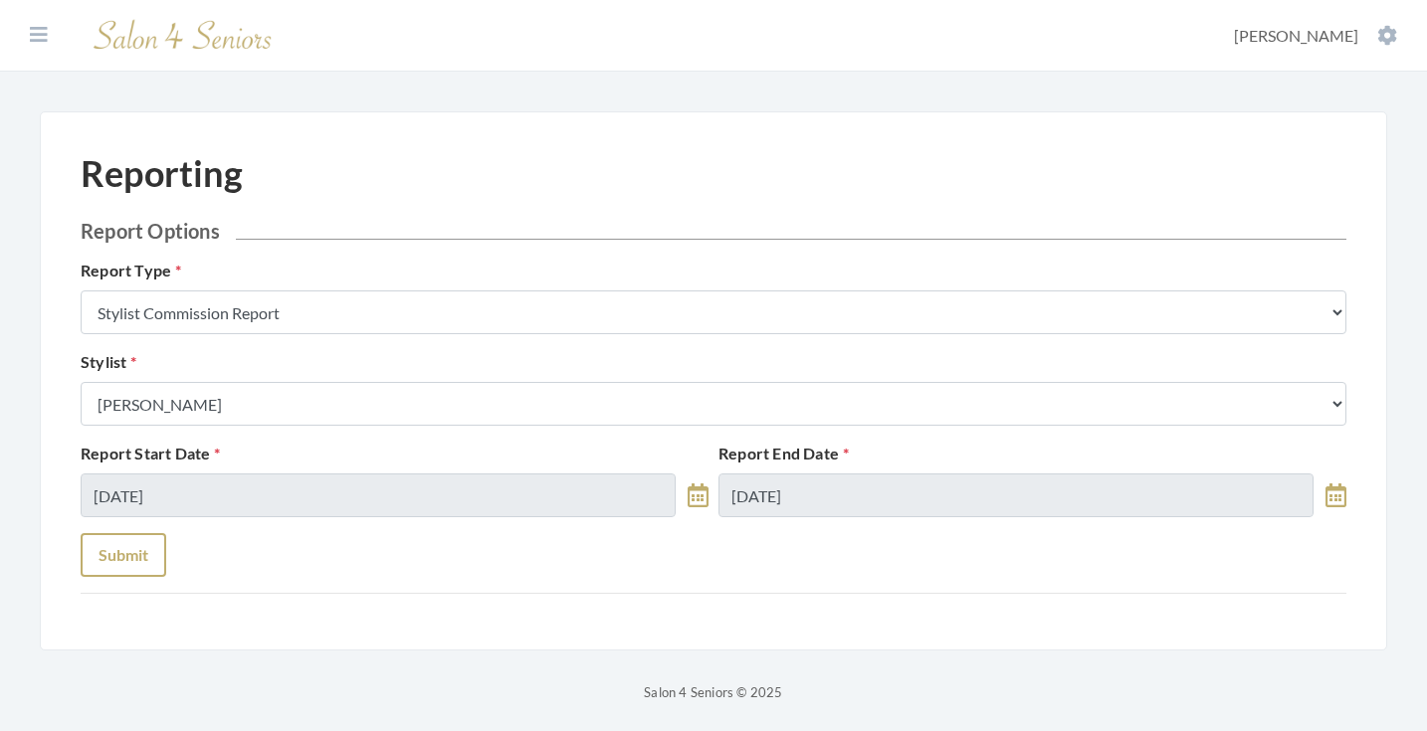
click at [156, 562] on button "Submit" at bounding box center [124, 555] width 86 height 44
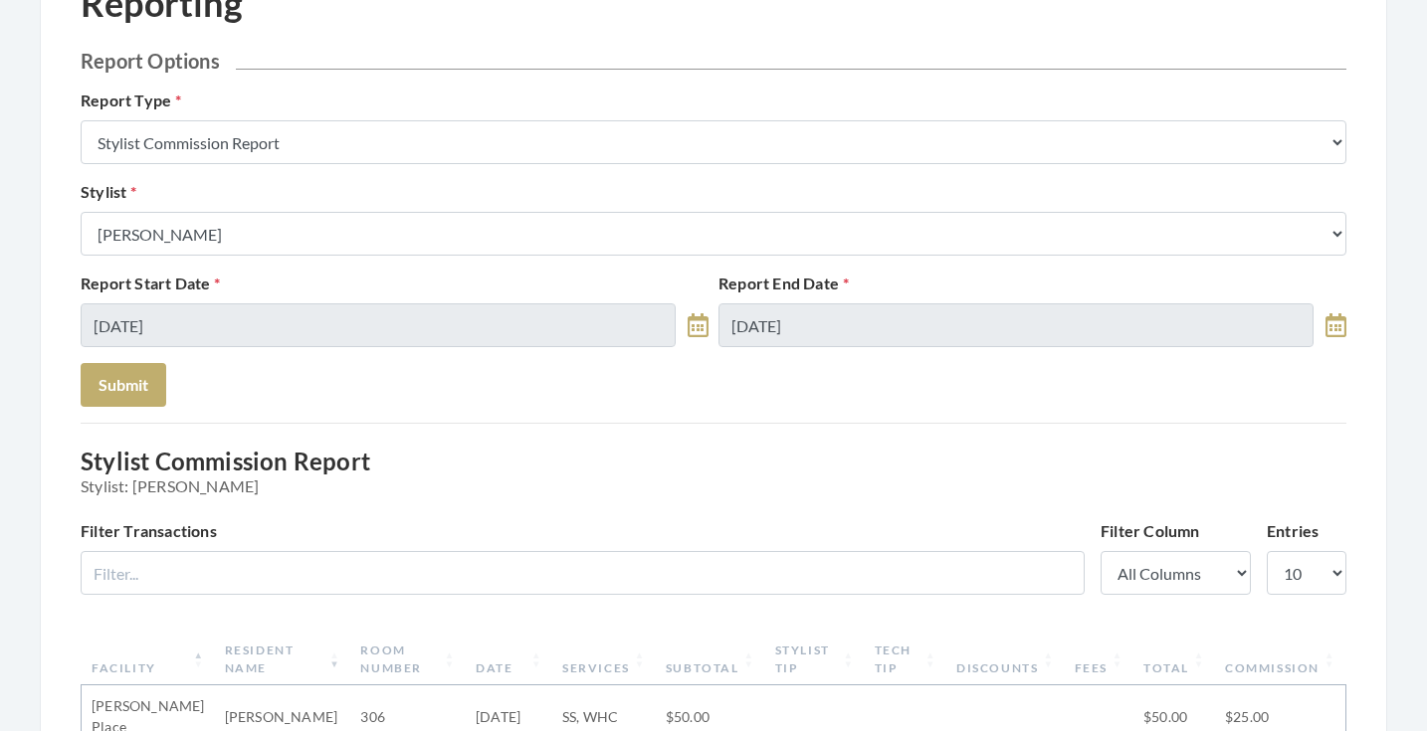
scroll to position [142, 0]
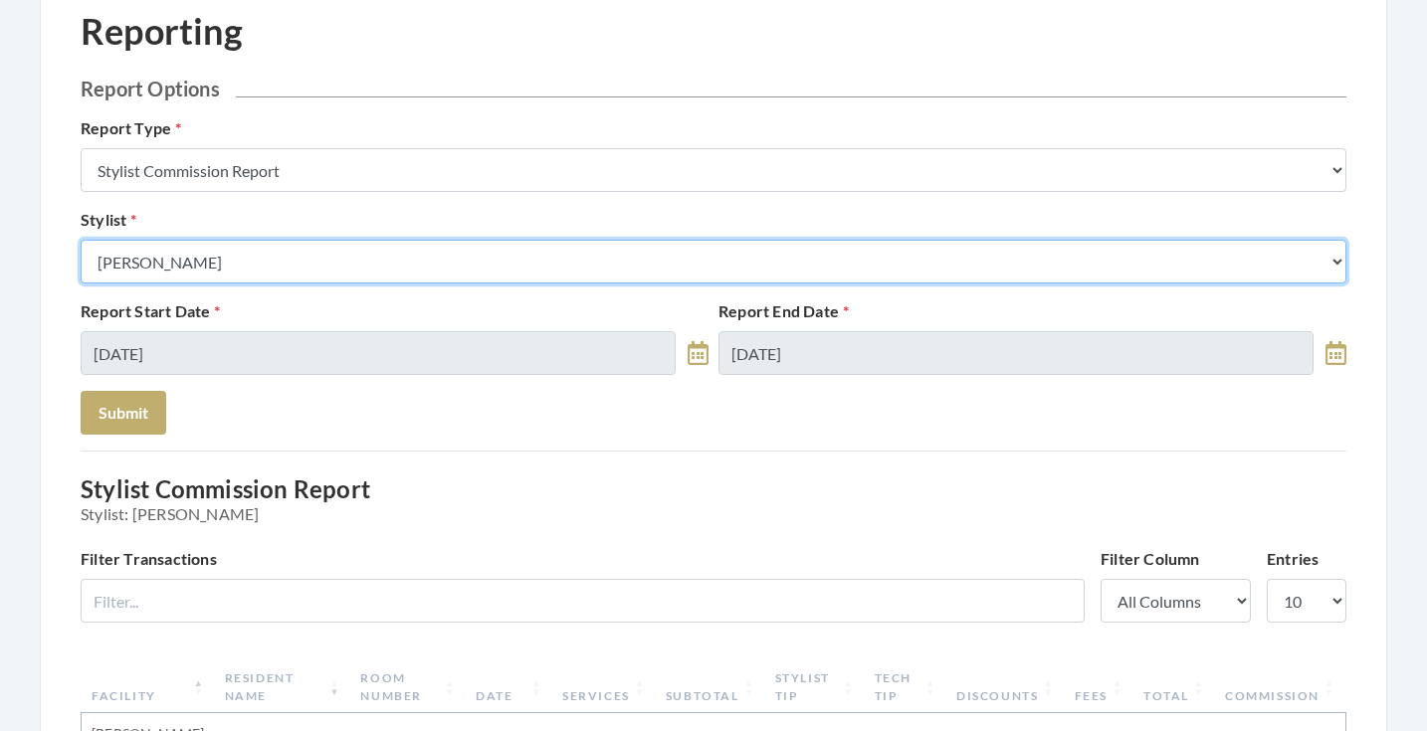
select select "170"
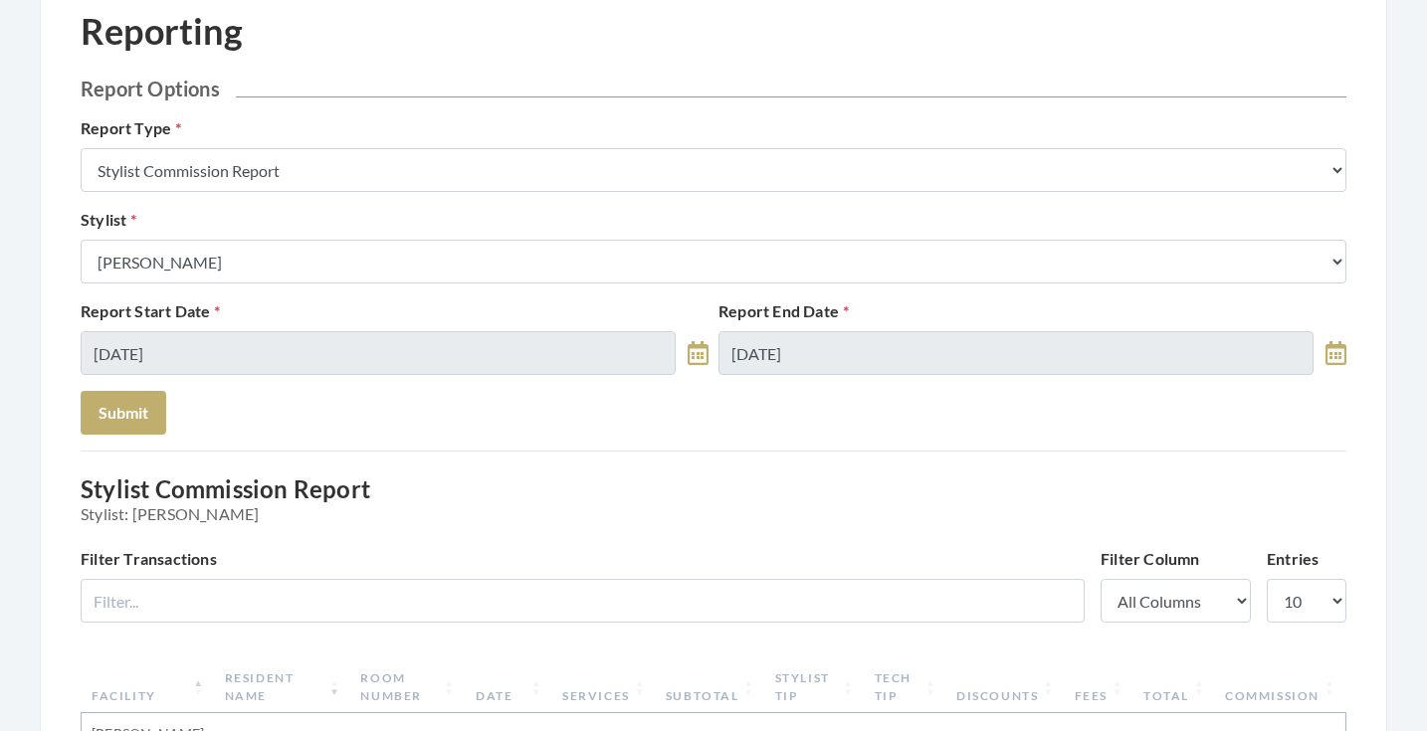
click at [763, 330] on div "Report End Date [DATE]" at bounding box center [1032, 337] width 638 height 76
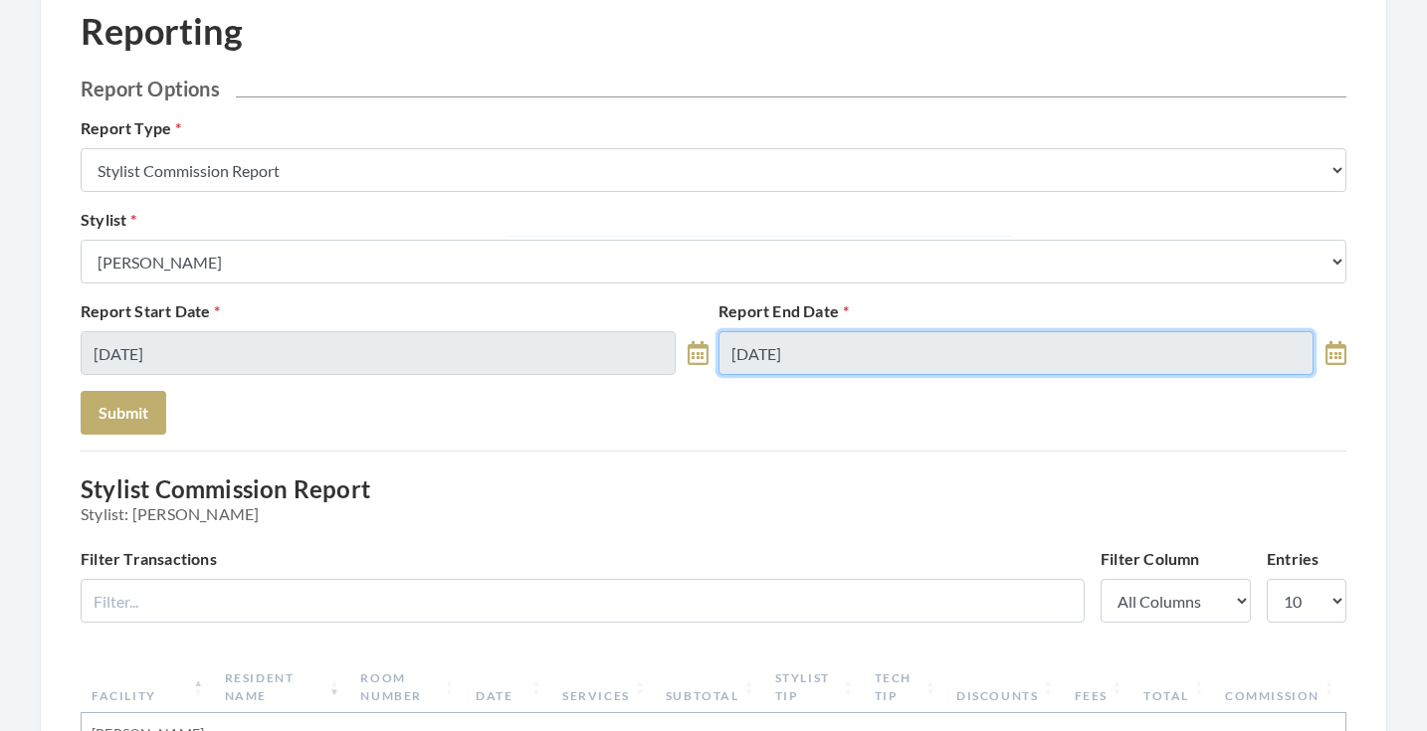
click at [764, 355] on input "[DATE]" at bounding box center [1015, 353] width 595 height 44
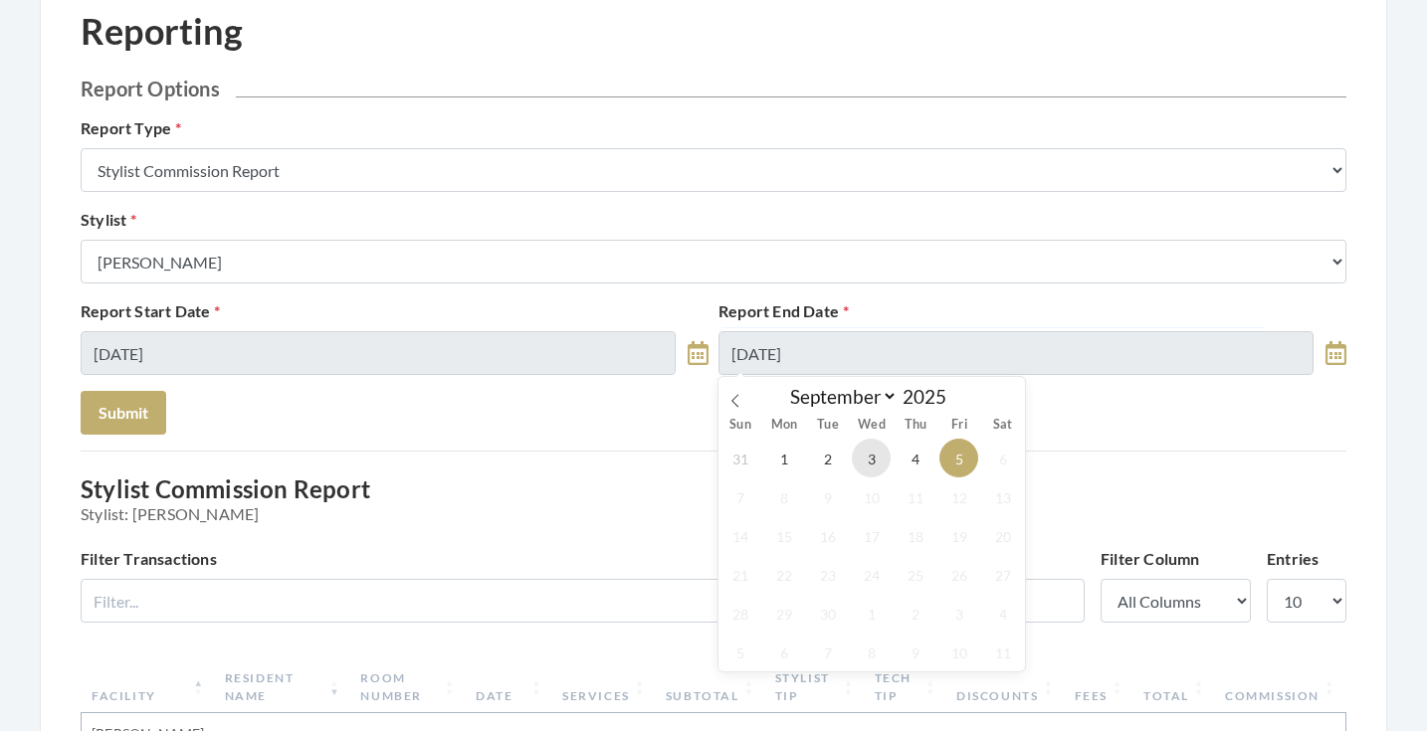
click at [870, 462] on span "3" at bounding box center [871, 458] width 39 height 39
type input "[DATE]"
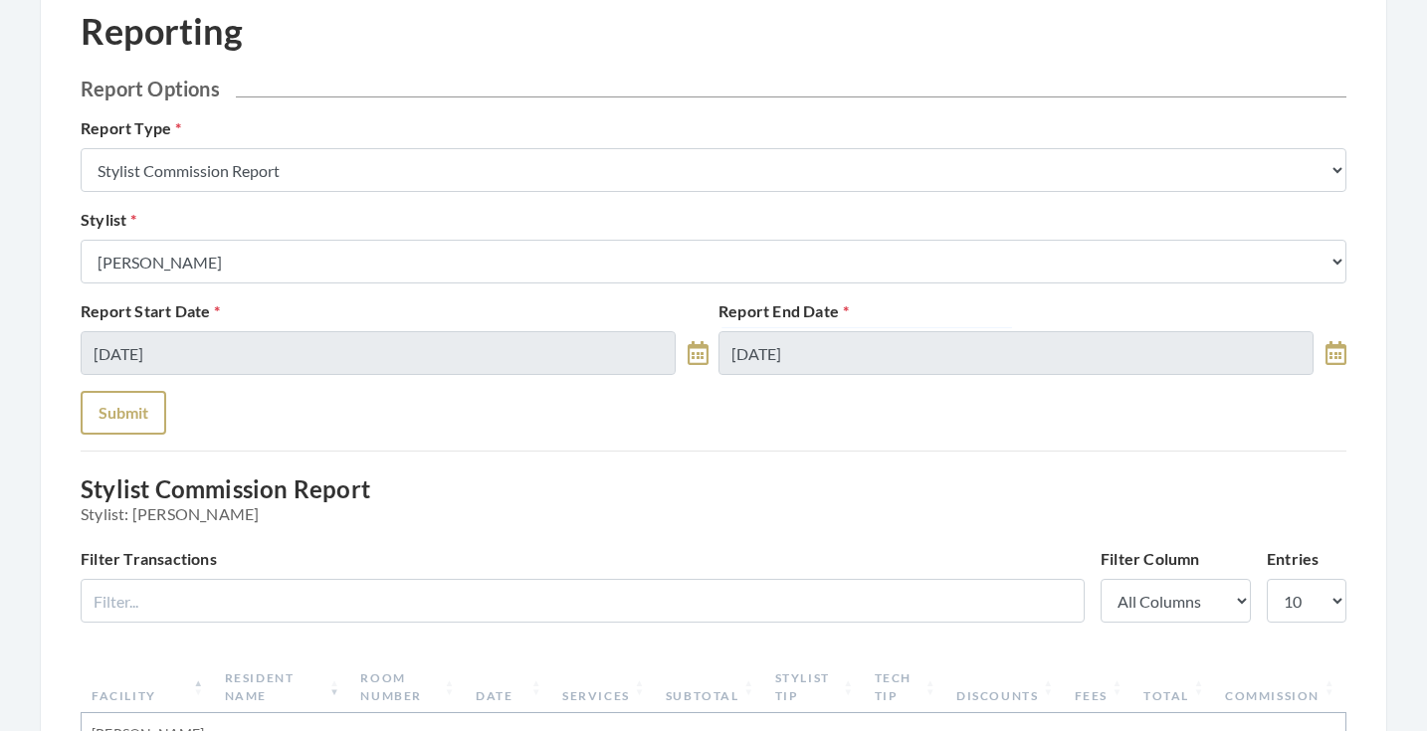
click at [118, 417] on button "Submit" at bounding box center [124, 413] width 86 height 44
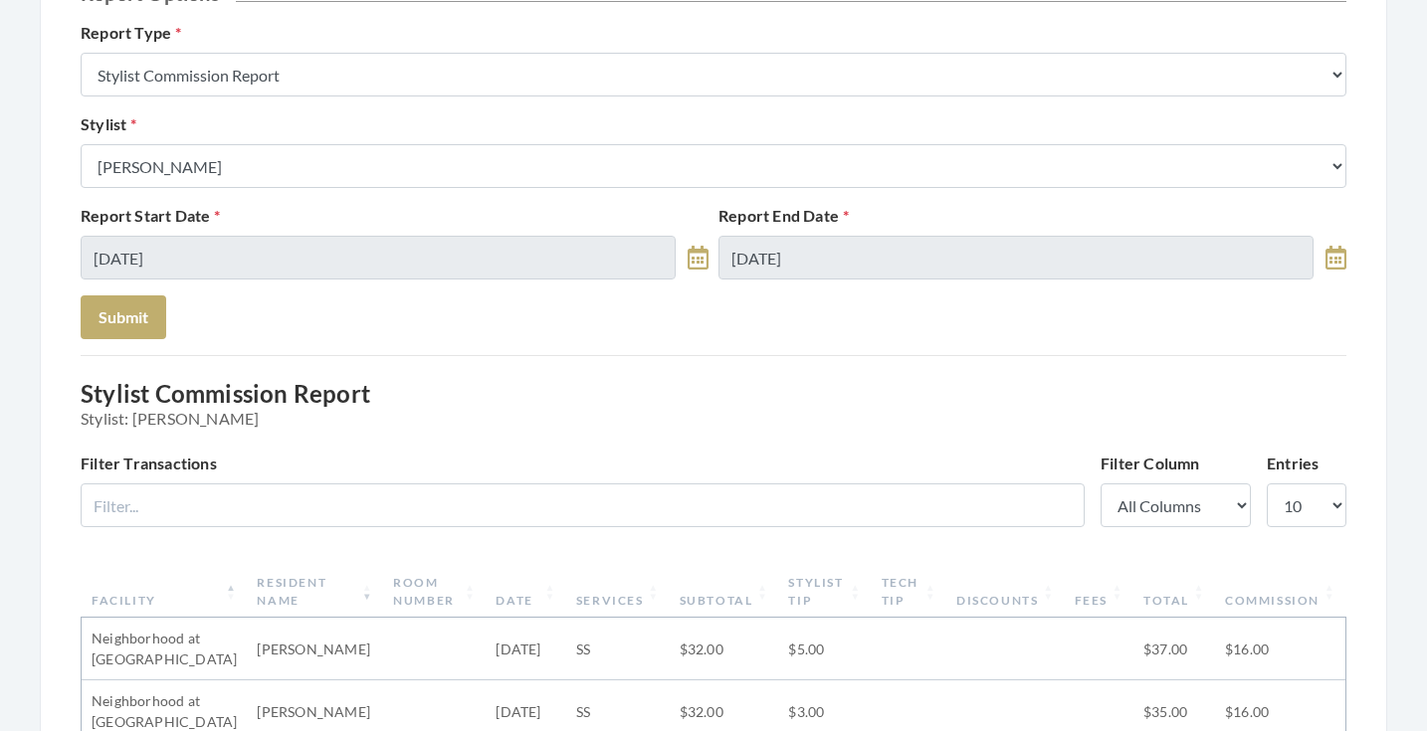
scroll to position [237, 0]
click at [333, 134] on div "Stylist Select a Stylist [PERSON_NAME] [PERSON_NAME] [PERSON_NAME] [PERSON_NAME…" at bounding box center [714, 151] width 1276 height 76
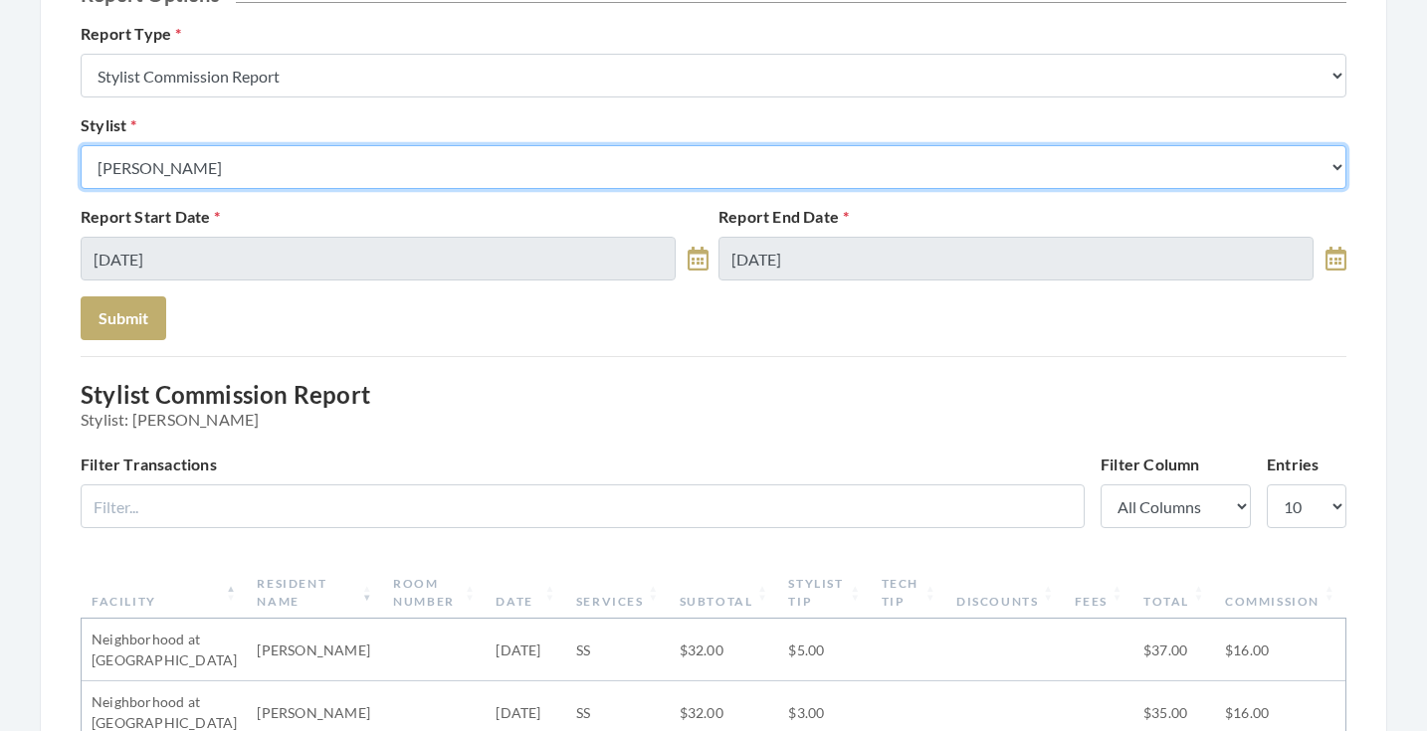
select select "64"
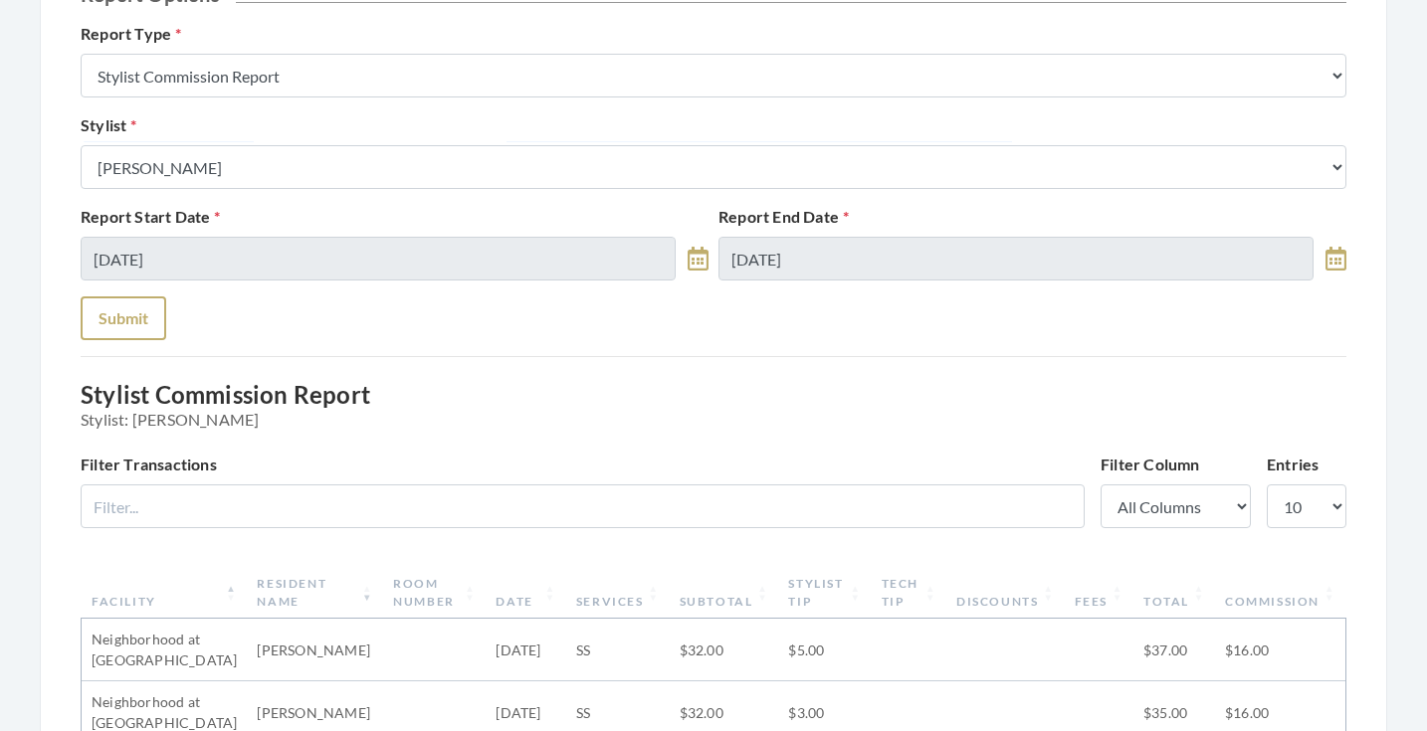
click at [150, 333] on button "Submit" at bounding box center [124, 319] width 86 height 44
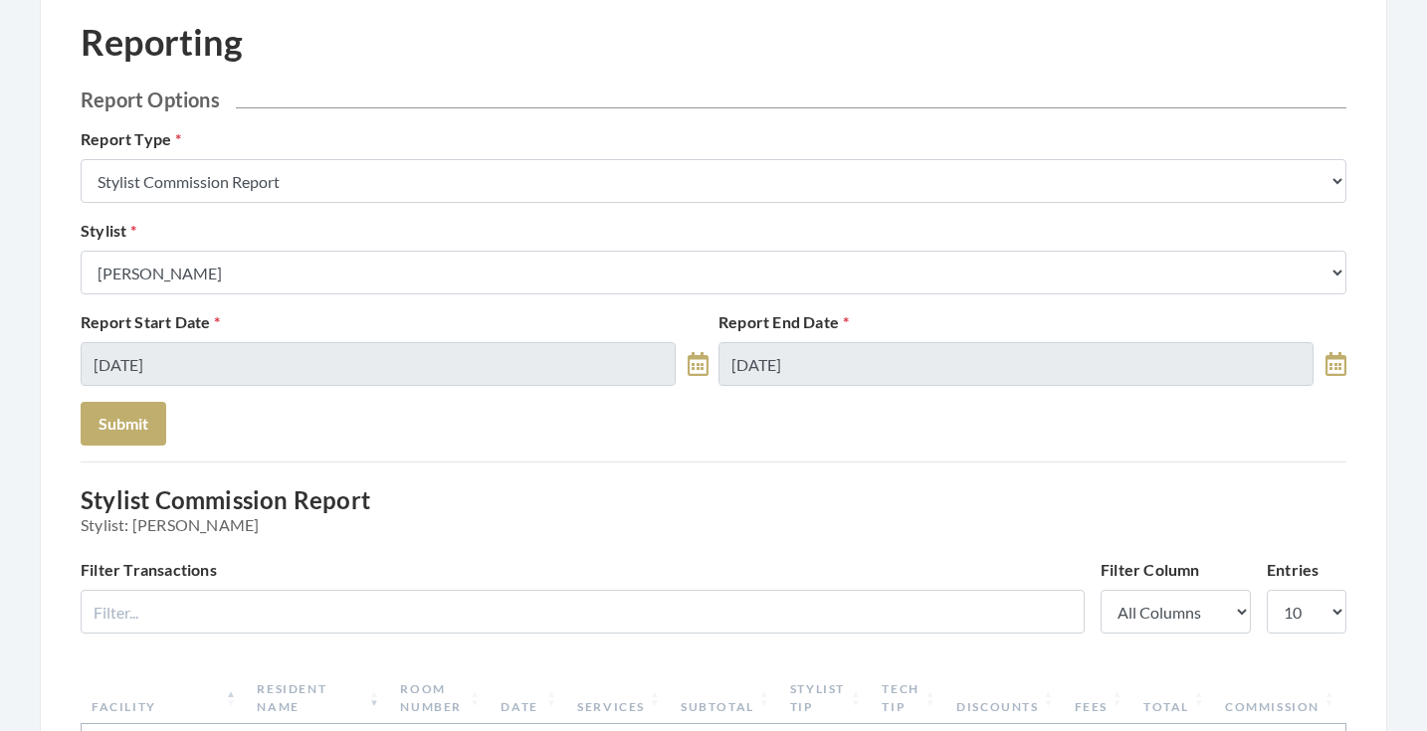
scroll to position [32, 0]
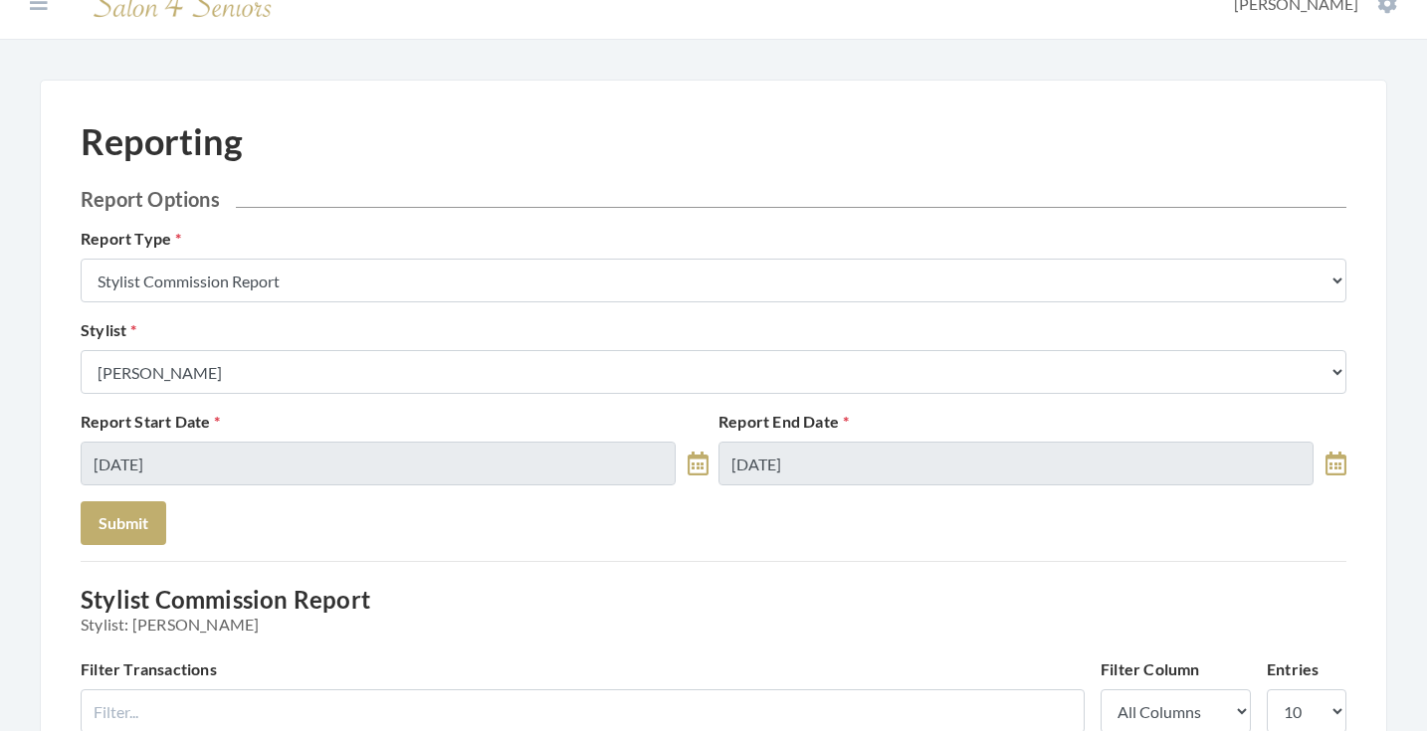
click at [417, 325] on div "Stylist Select a Stylist Alaina Krumm Alisha Teasley Anna White Ashley Venable …" at bounding box center [714, 356] width 1276 height 76
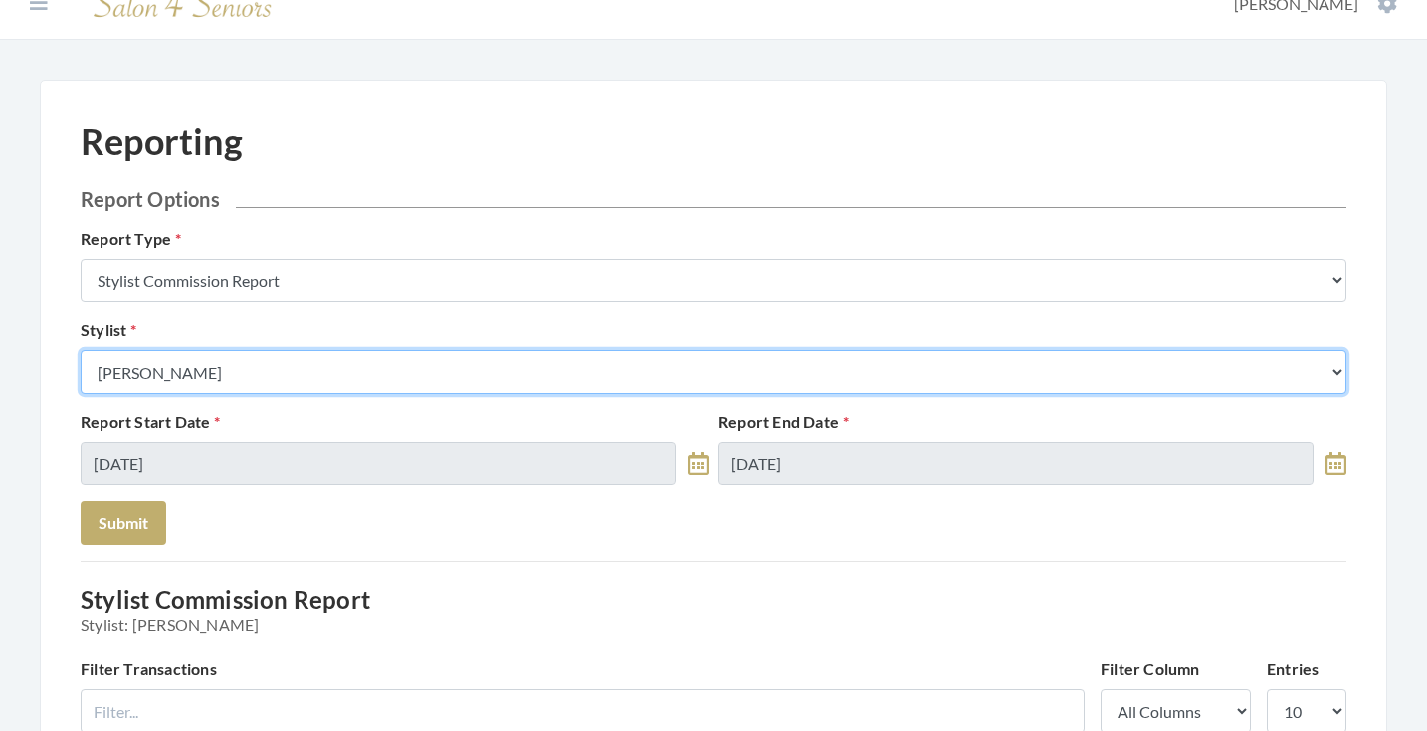
select select "182"
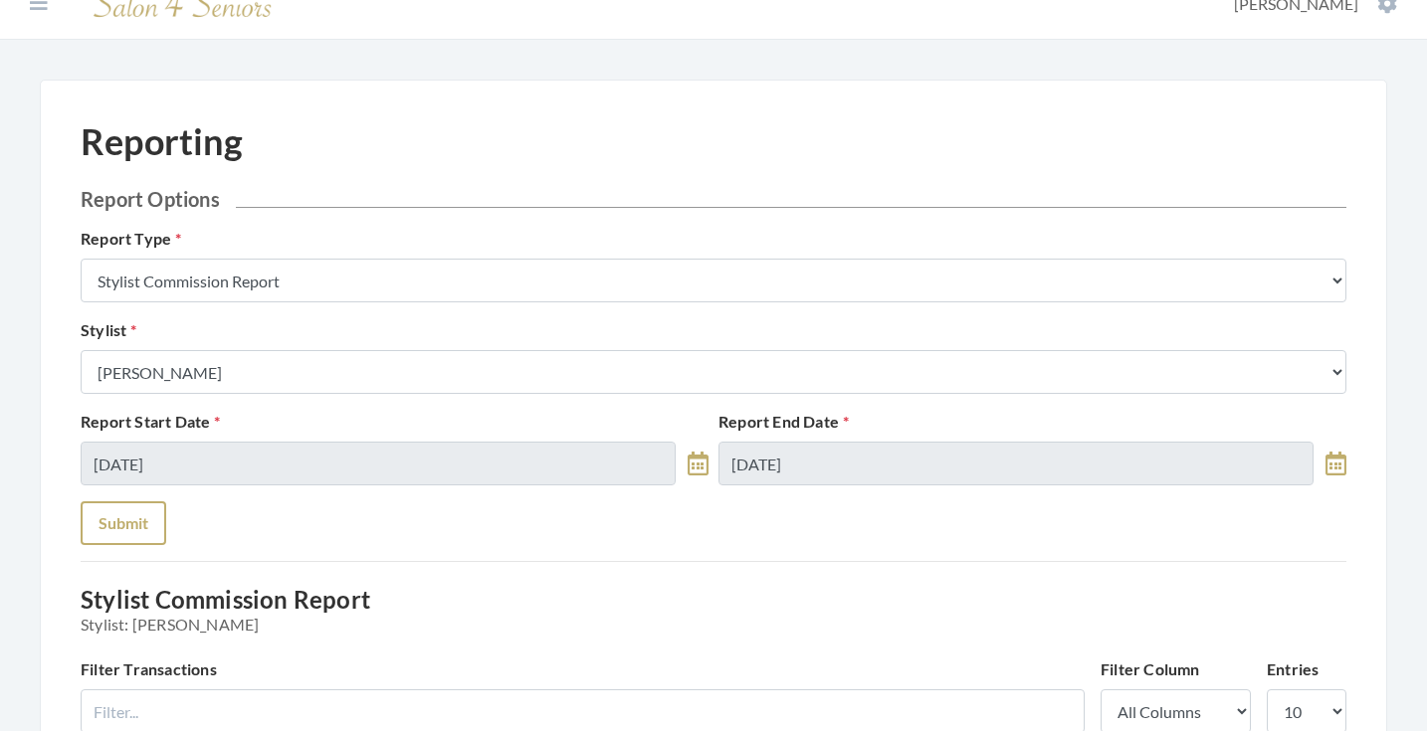
click at [145, 511] on button "Submit" at bounding box center [124, 523] width 86 height 44
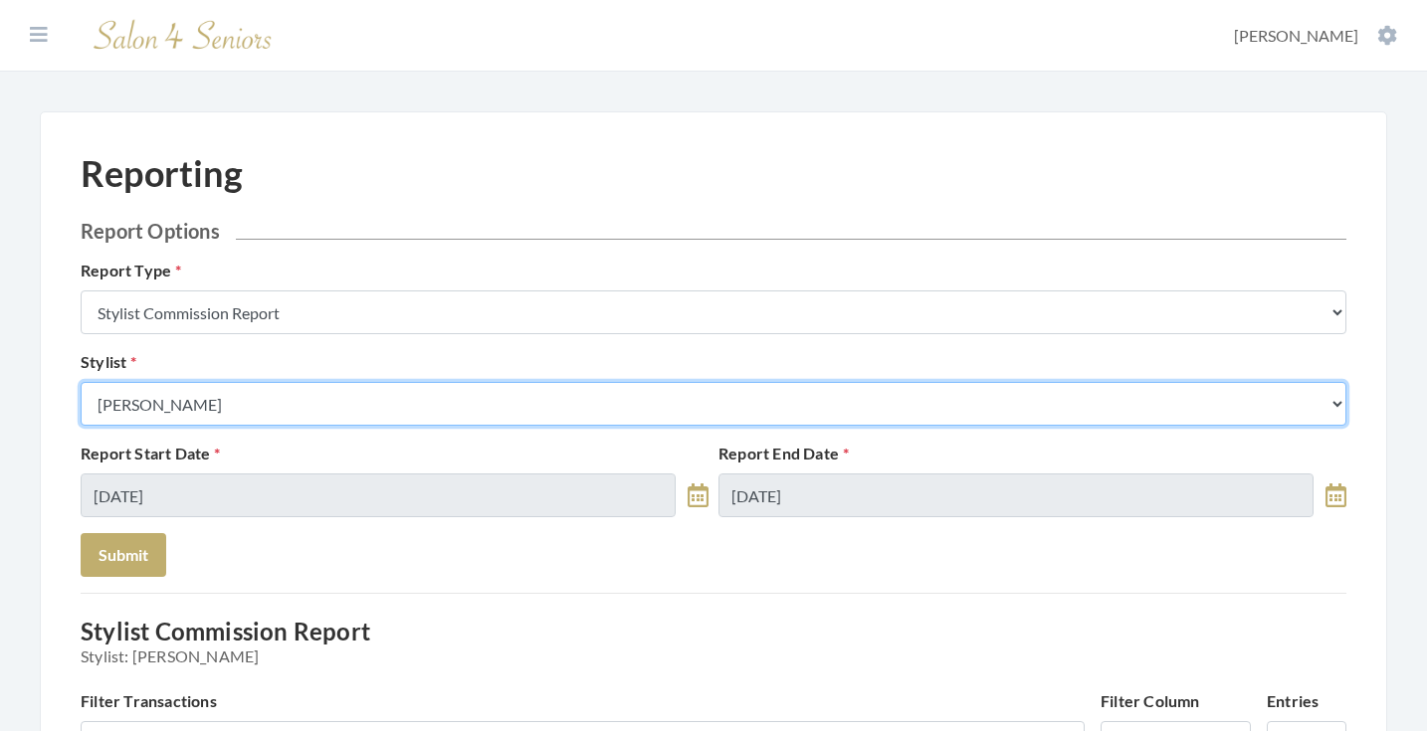
select select "166"
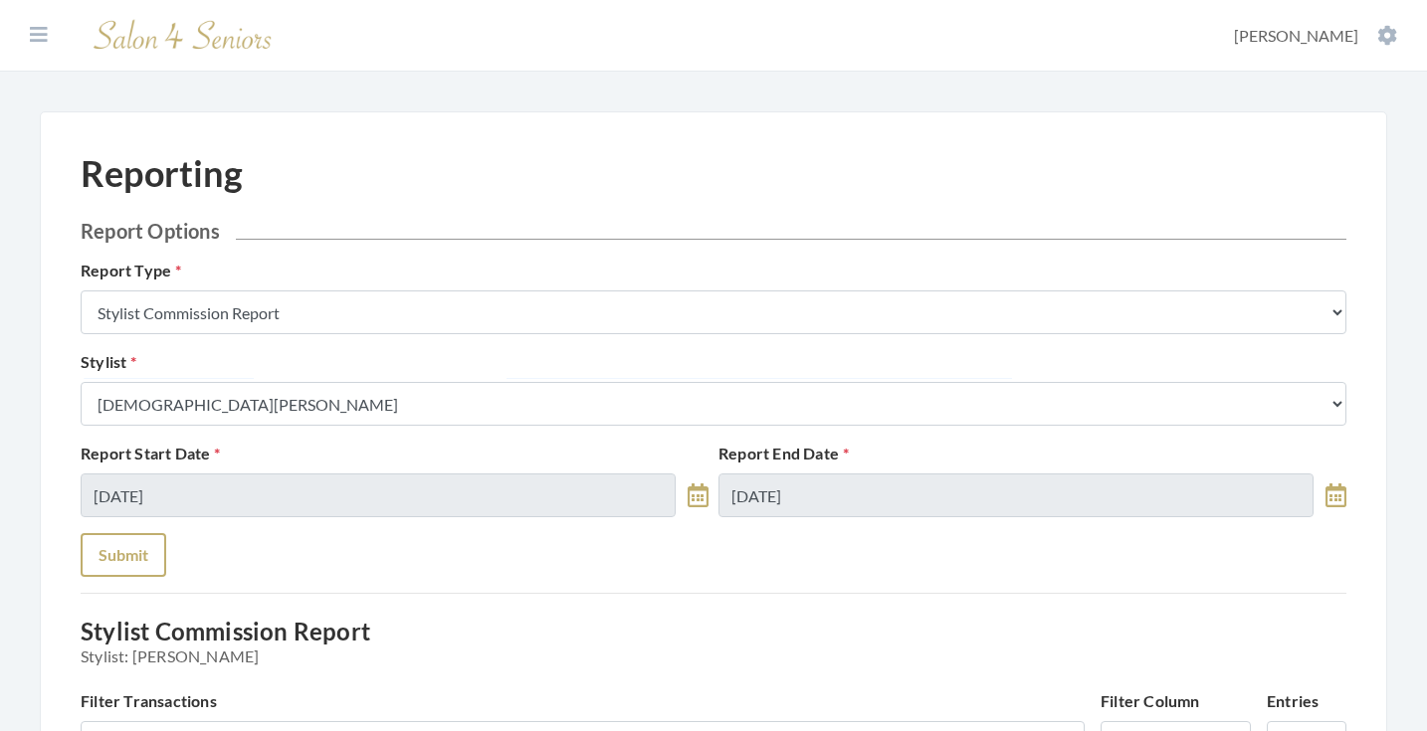
click at [138, 559] on button "Submit" at bounding box center [124, 555] width 86 height 44
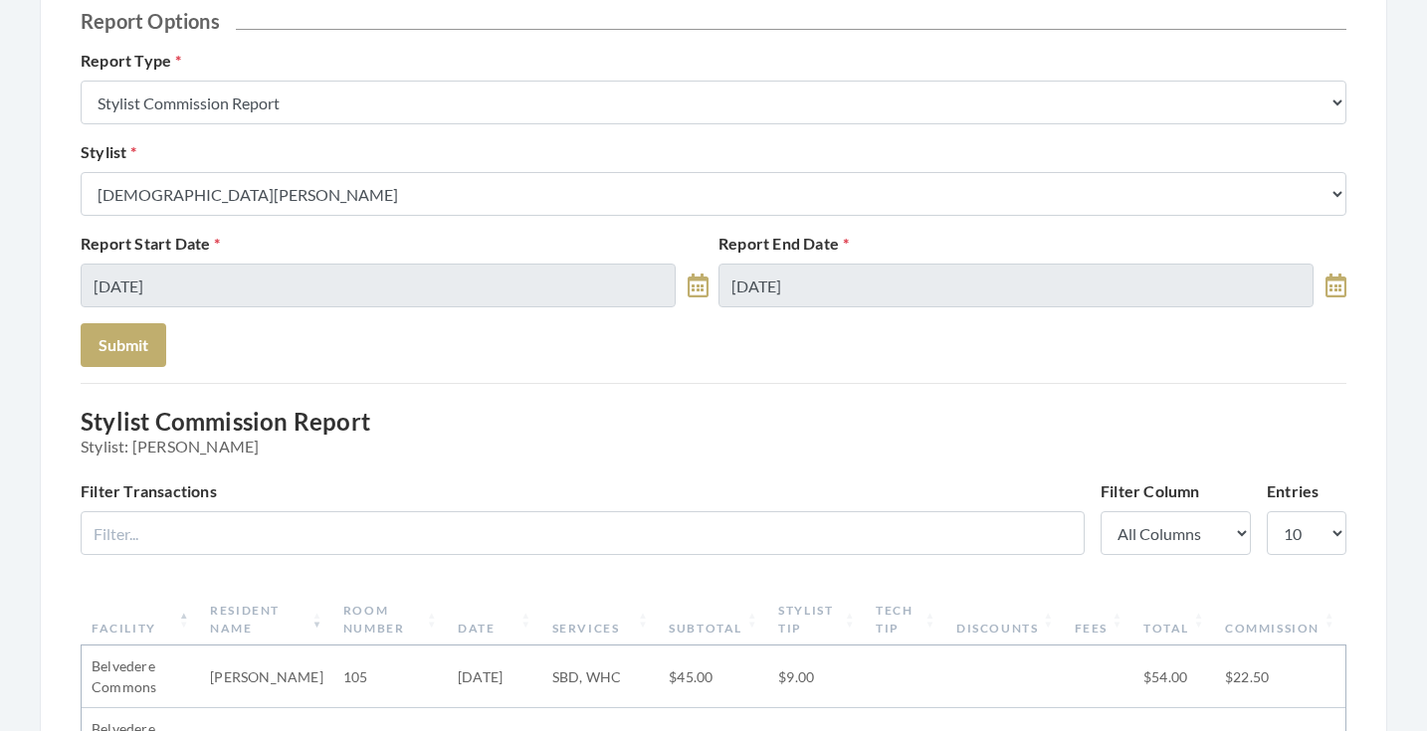
scroll to position [207, 0]
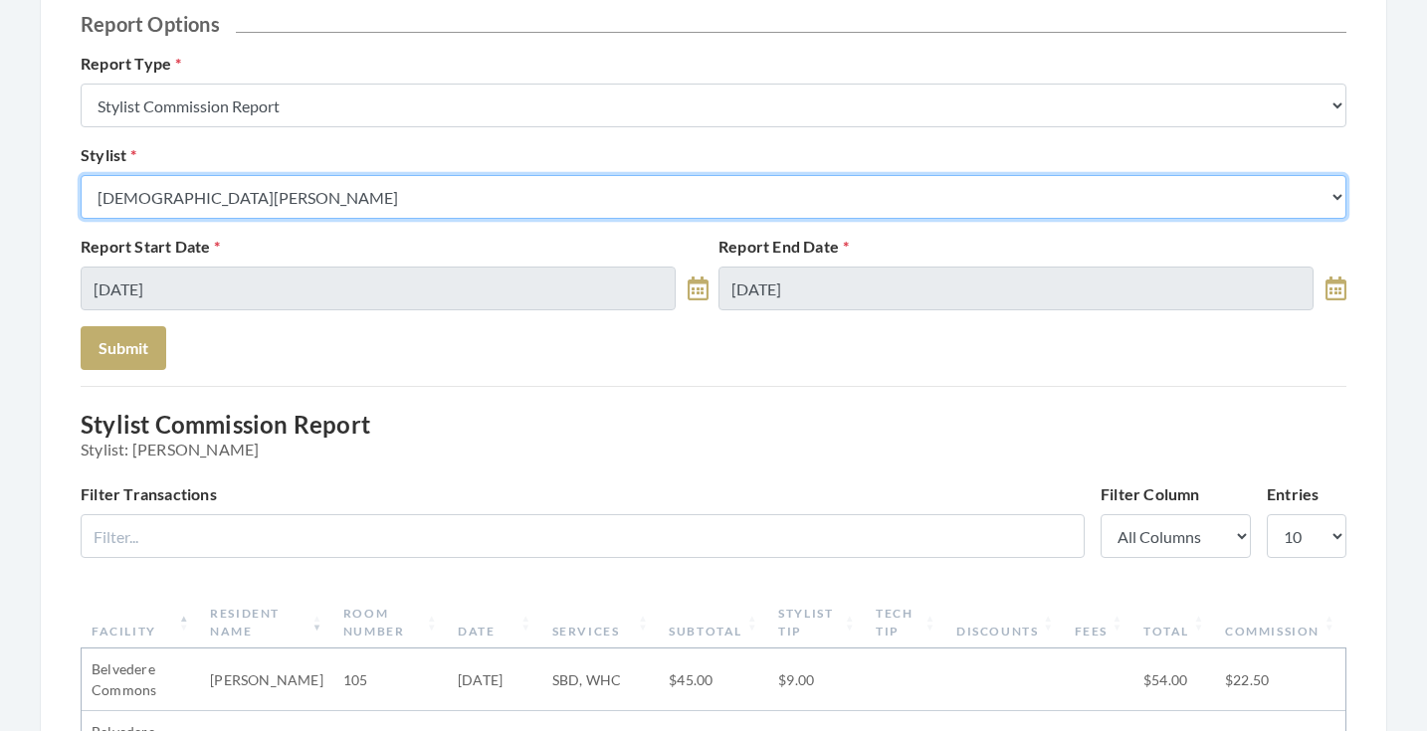
select select "126"
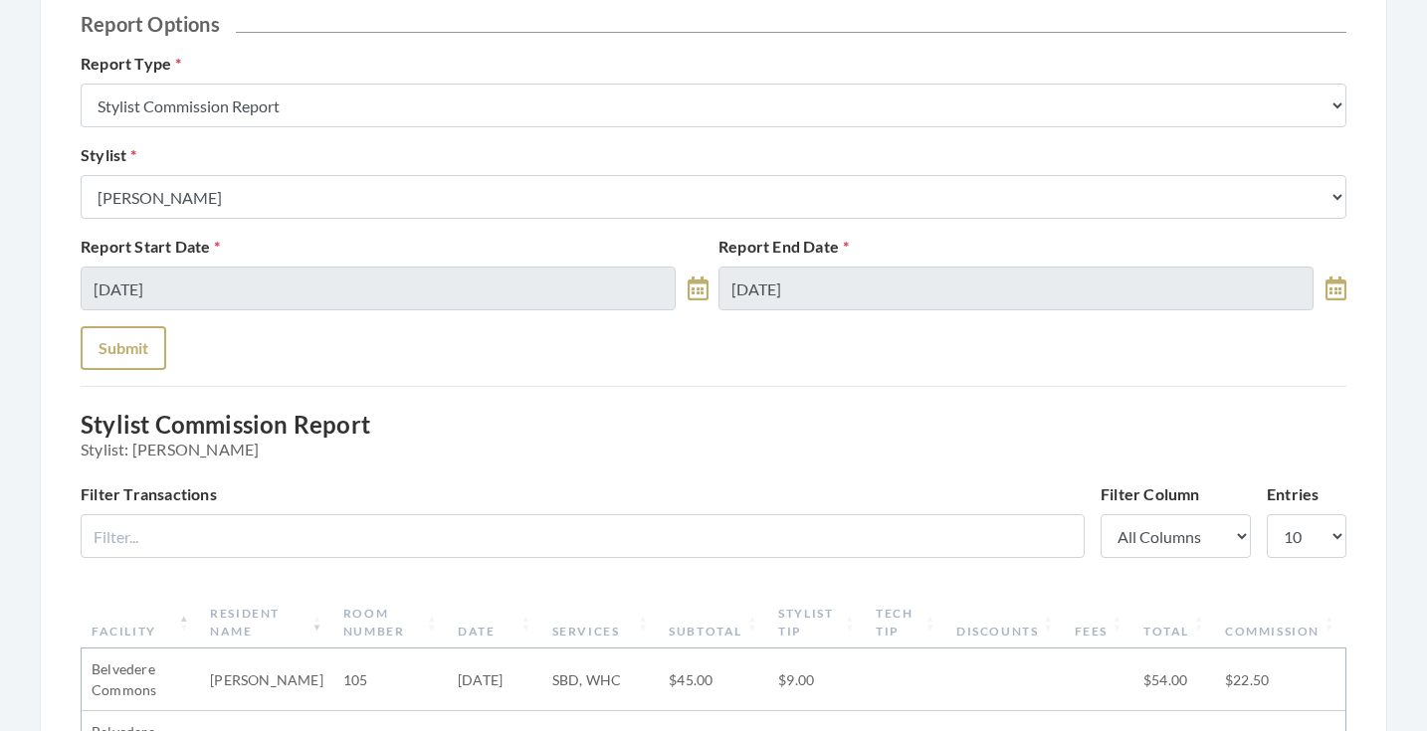
click at [148, 335] on button "Submit" at bounding box center [124, 348] width 86 height 44
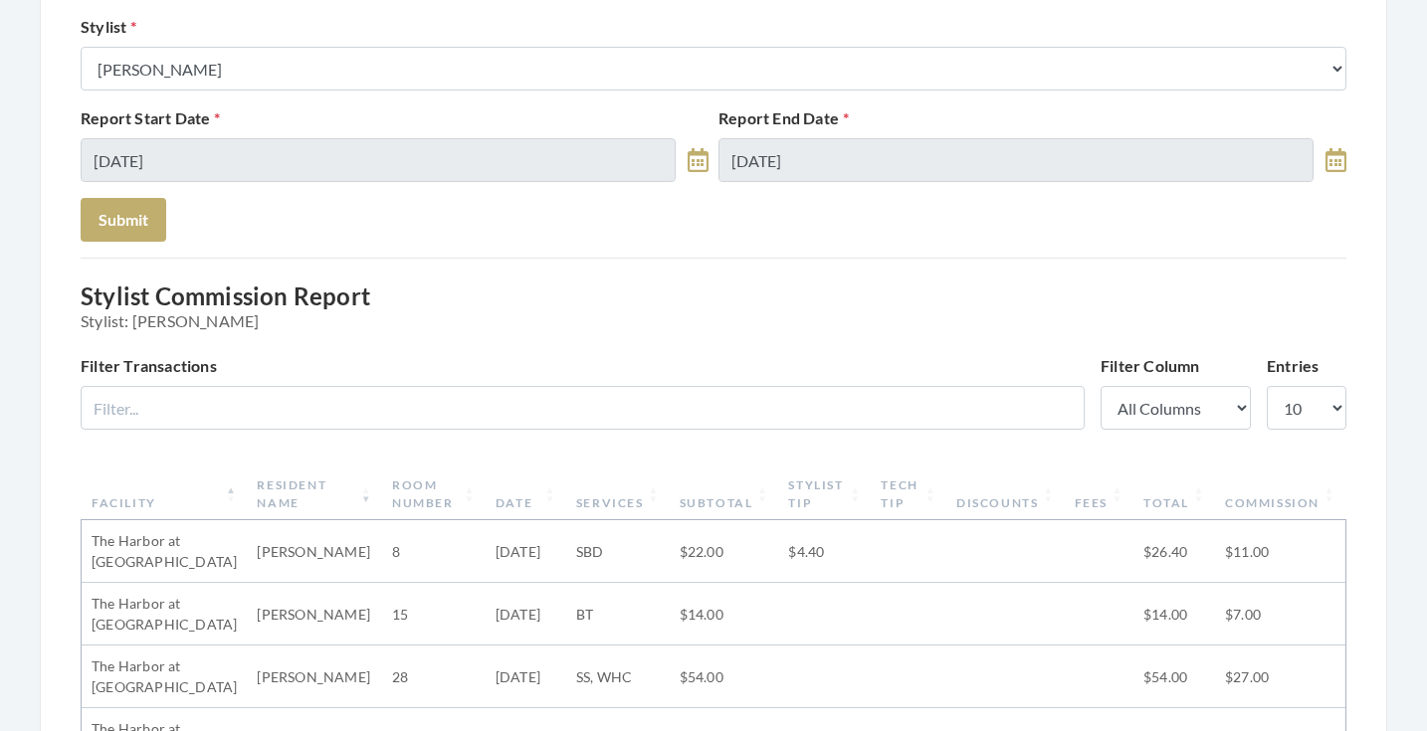
scroll to position [285, 0]
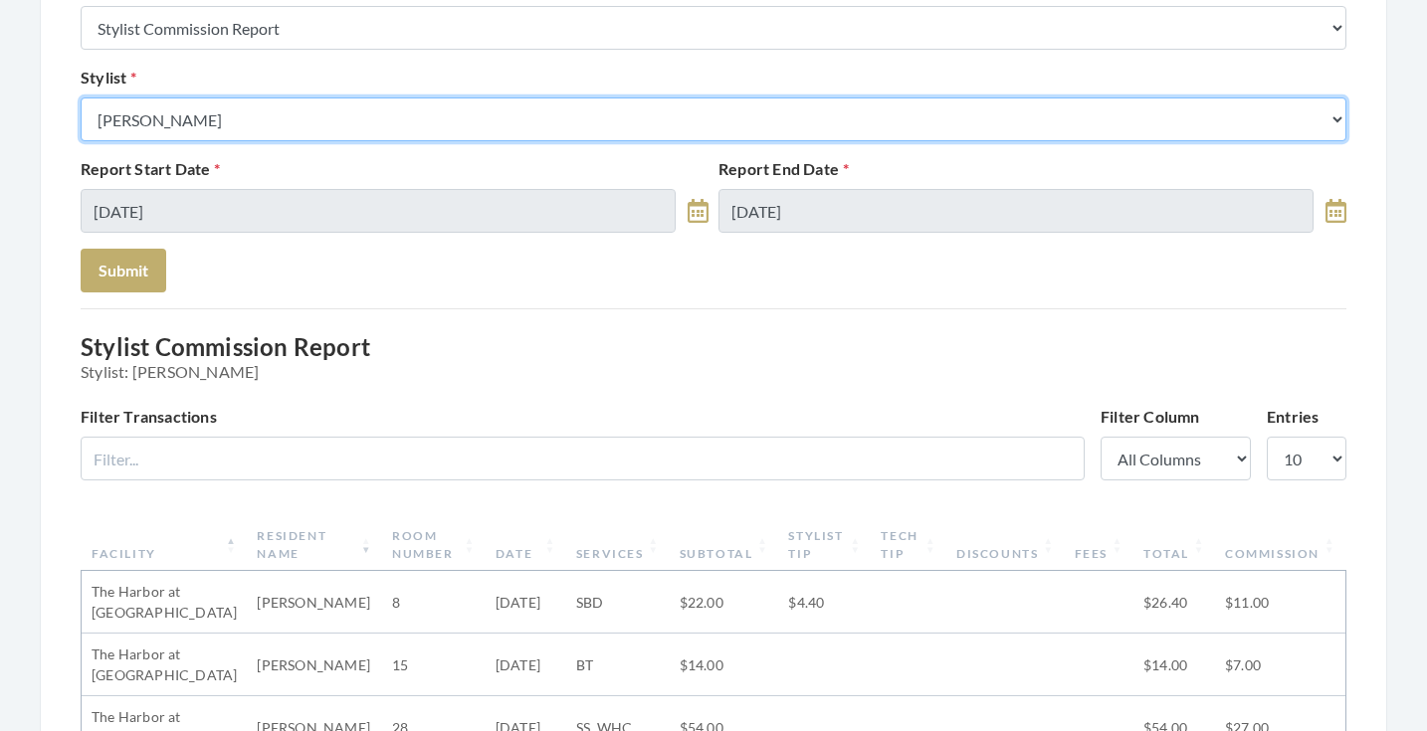
select select "23"
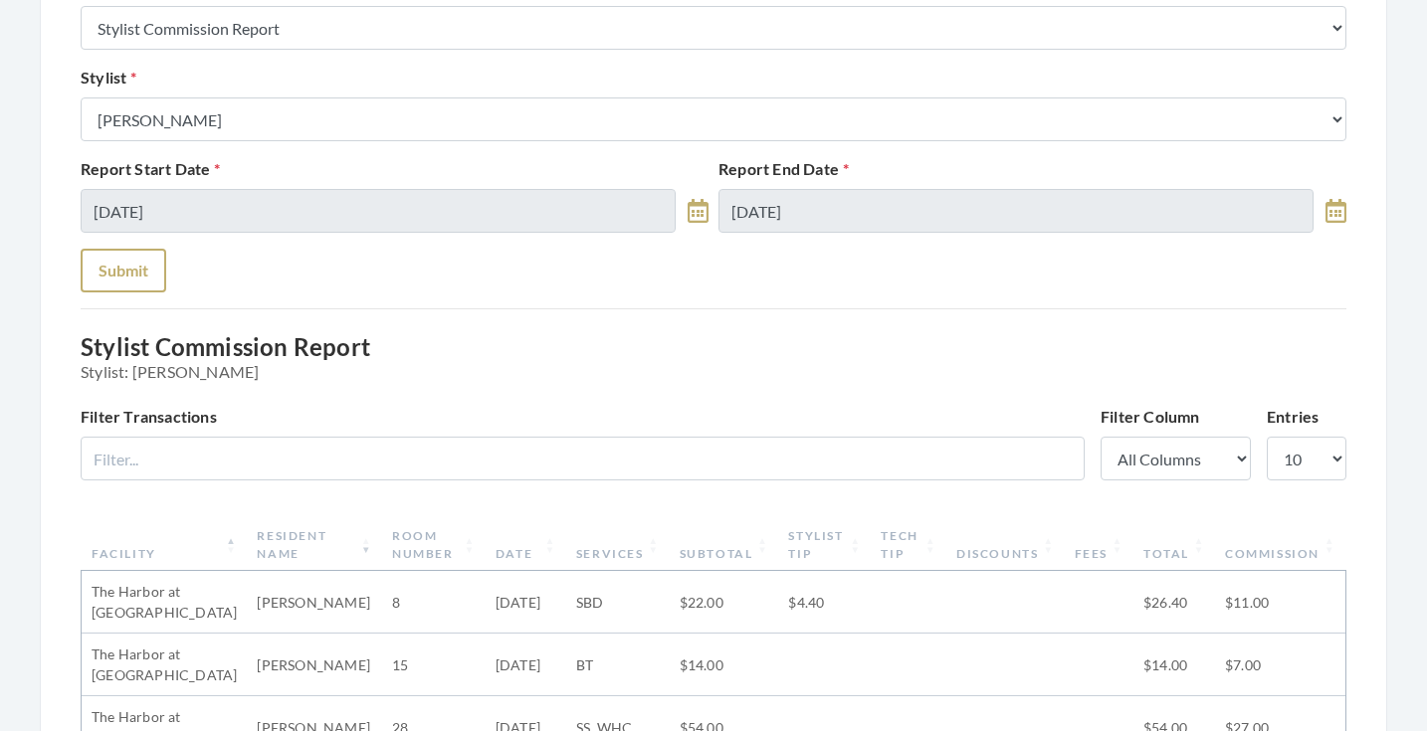
click at [139, 257] on button "Submit" at bounding box center [124, 271] width 86 height 44
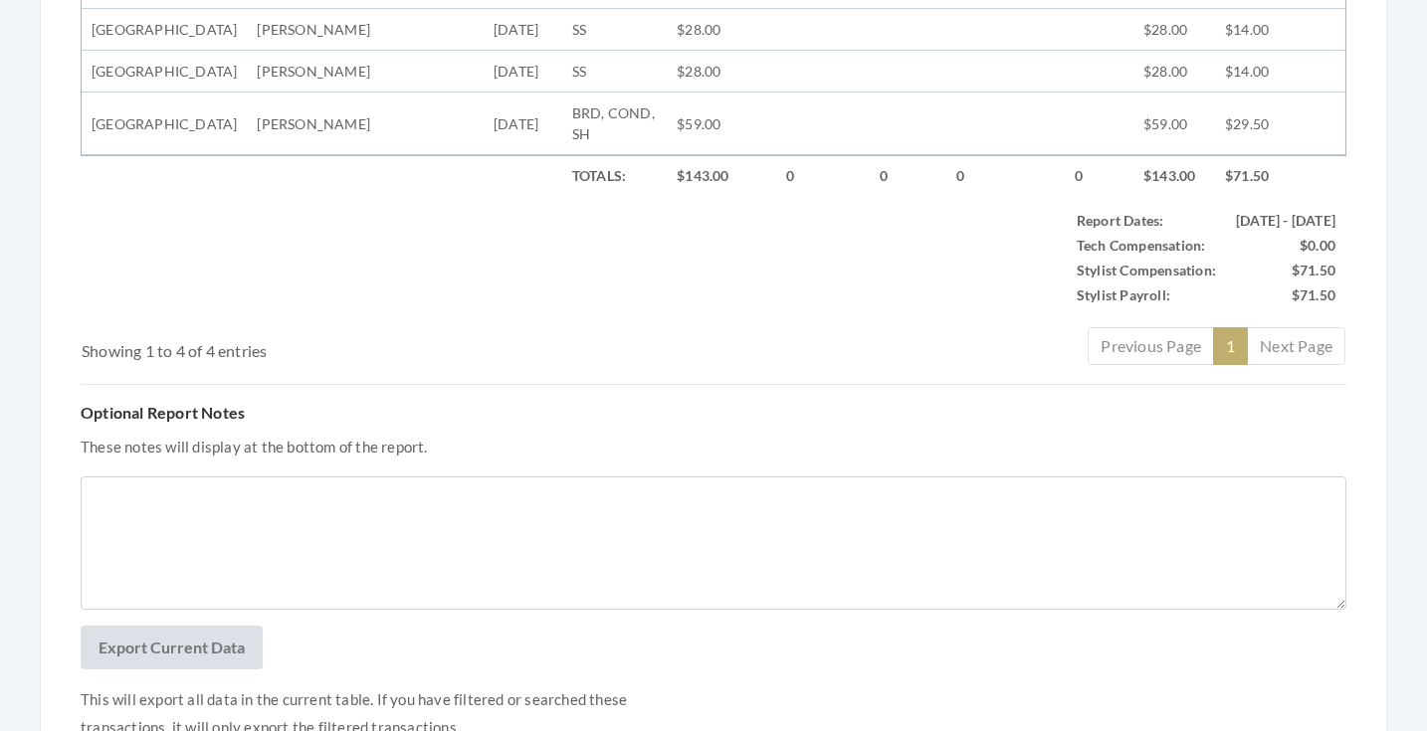
scroll to position [885, 0]
